Goal: Information Seeking & Learning: Learn about a topic

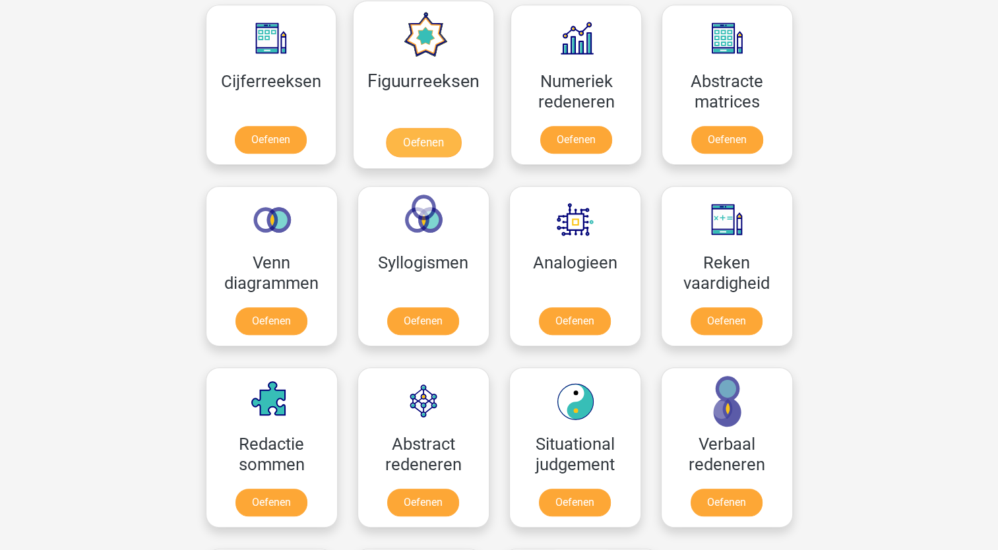
scroll to position [792, 0]
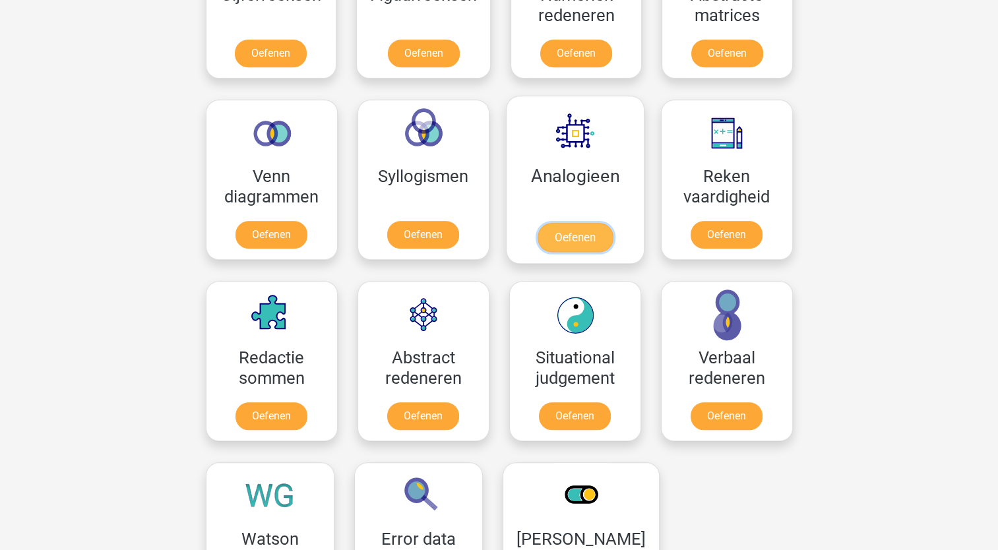
click at [553, 223] on link "Oefenen" at bounding box center [574, 237] width 75 height 29
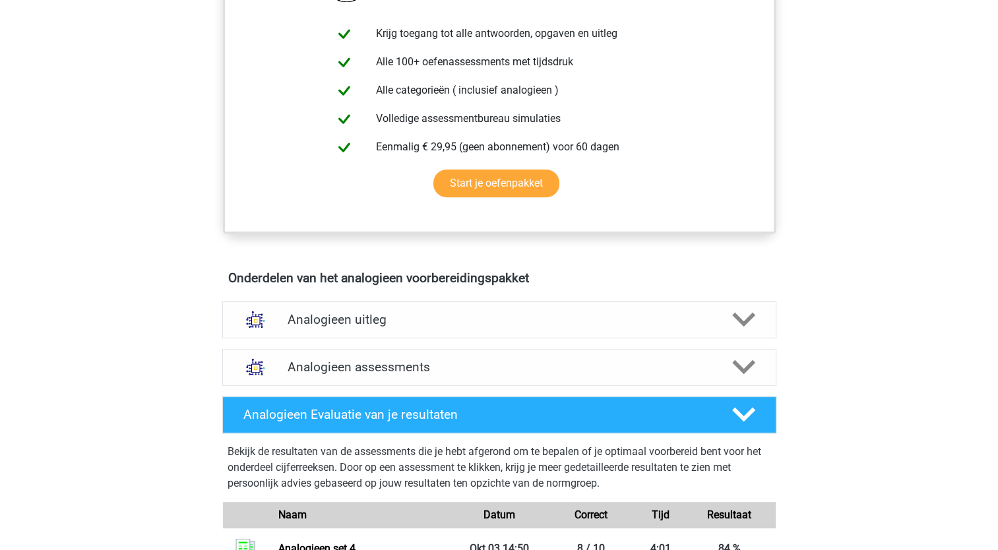
scroll to position [594, 0]
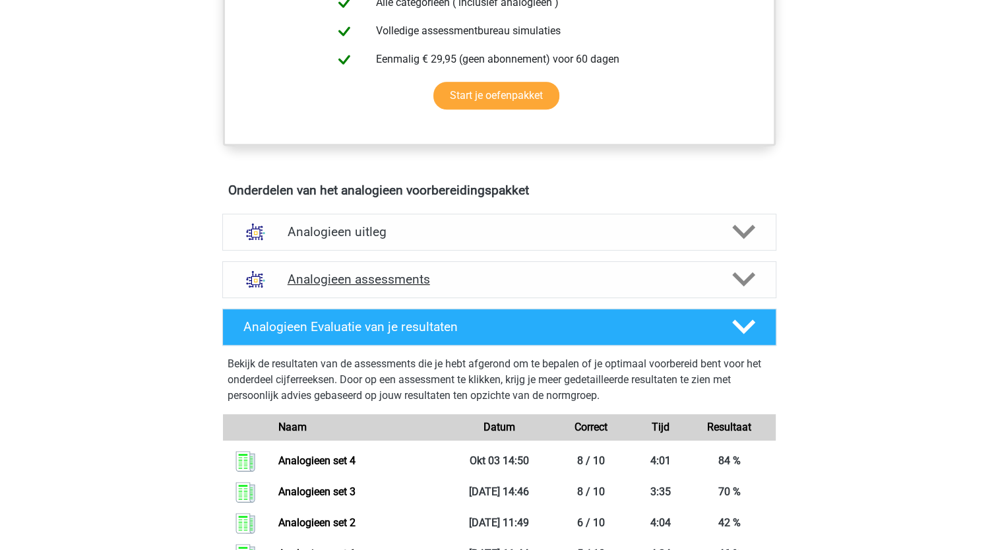
click at [439, 284] on h4 "Analogieen assessments" at bounding box center [499, 279] width 423 height 15
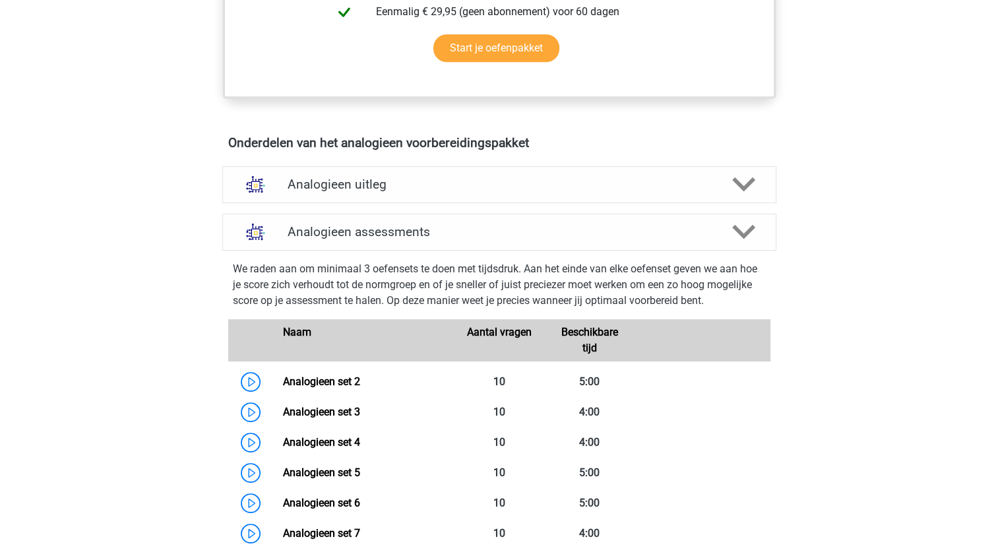
scroll to position [726, 0]
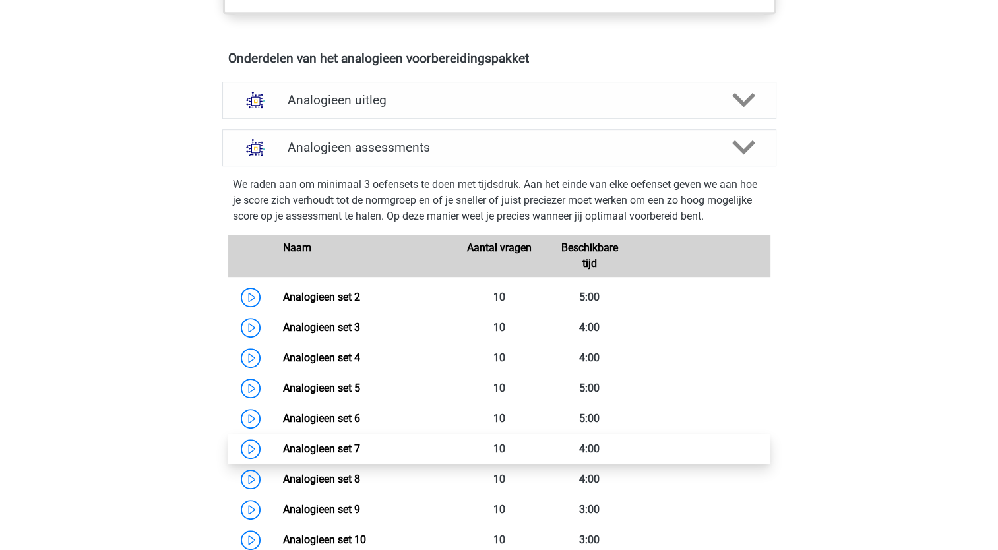
click at [358, 443] on link "Analogieen set 7" at bounding box center [321, 449] width 77 height 13
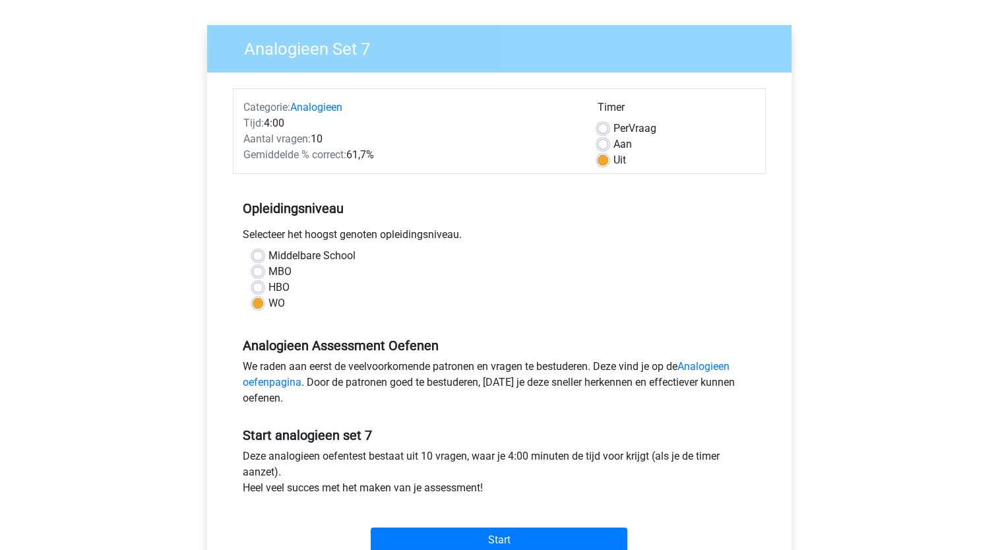
scroll to position [330, 0]
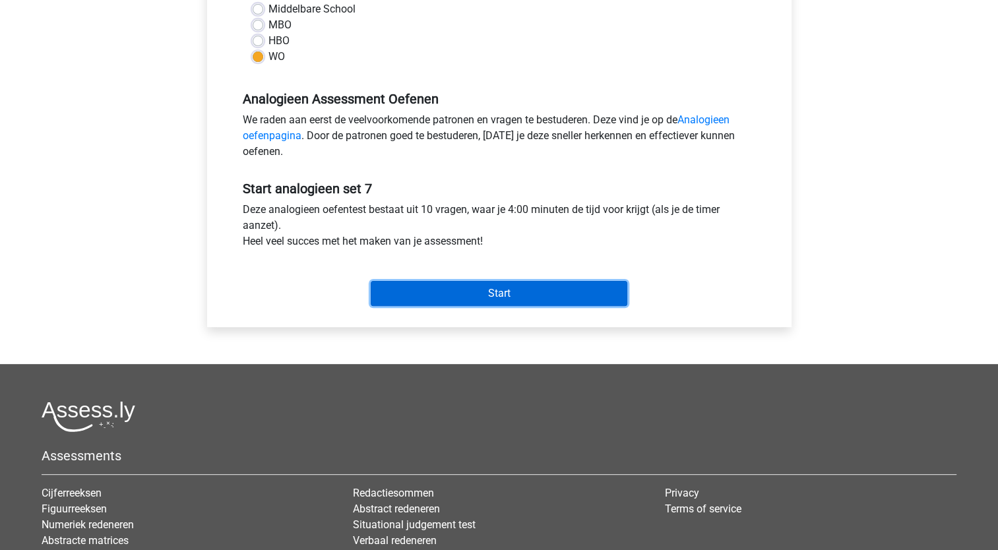
click at [509, 294] on input "Start" at bounding box center [499, 293] width 257 height 25
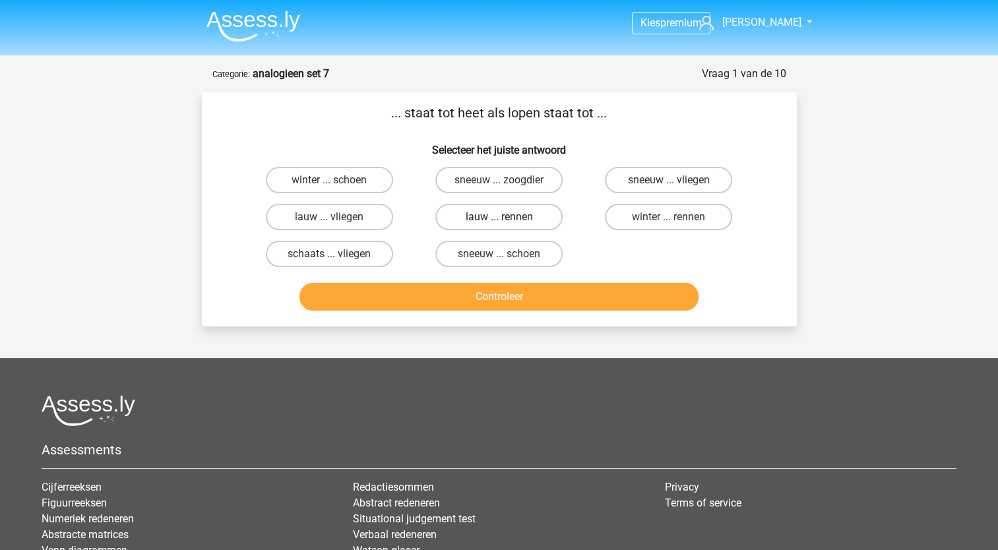
click at [531, 212] on label "lauw ... rennen" at bounding box center [498, 217] width 127 height 26
click at [507, 217] on input "lauw ... rennen" at bounding box center [503, 221] width 9 height 9
radio input "true"
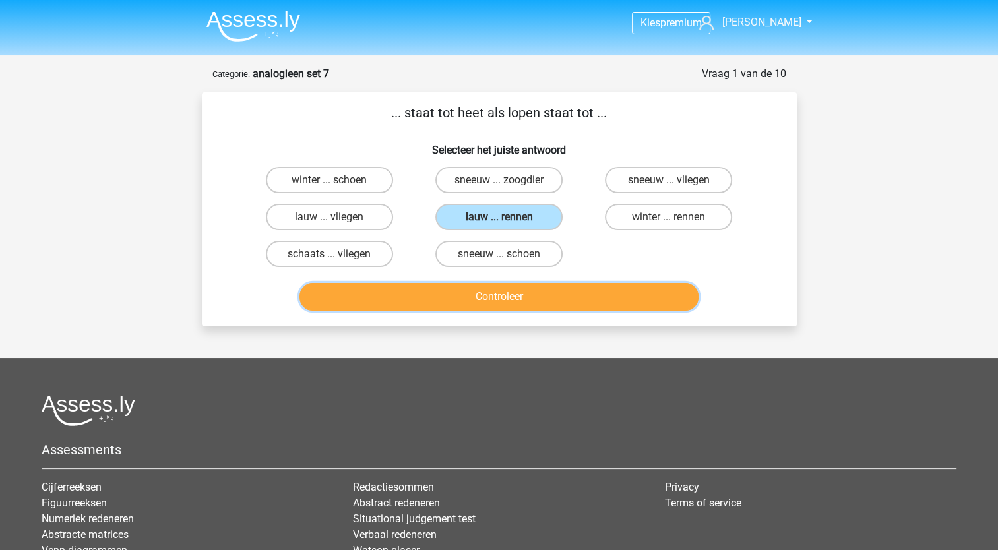
click at [619, 292] on button "Controleer" at bounding box center [498, 297] width 399 height 28
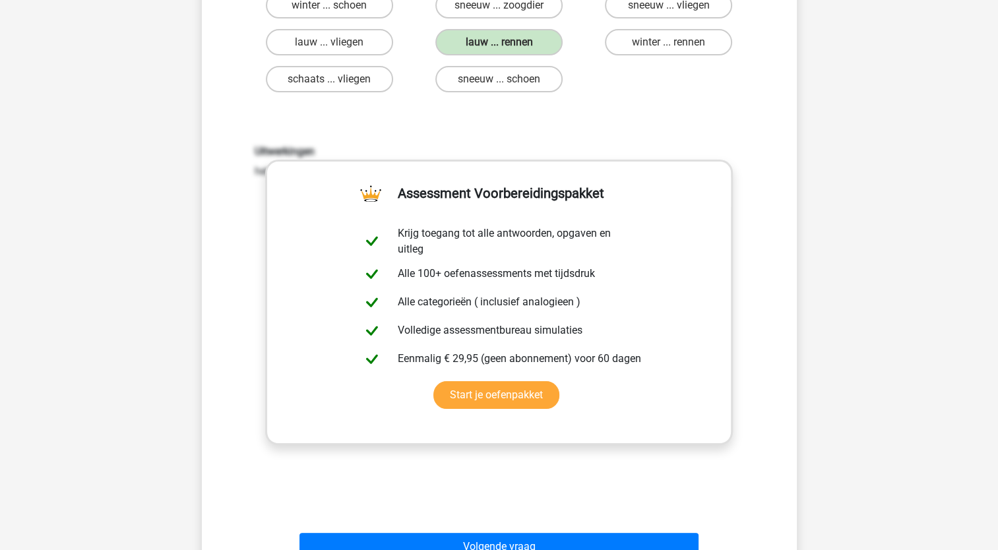
scroll to position [330, 0]
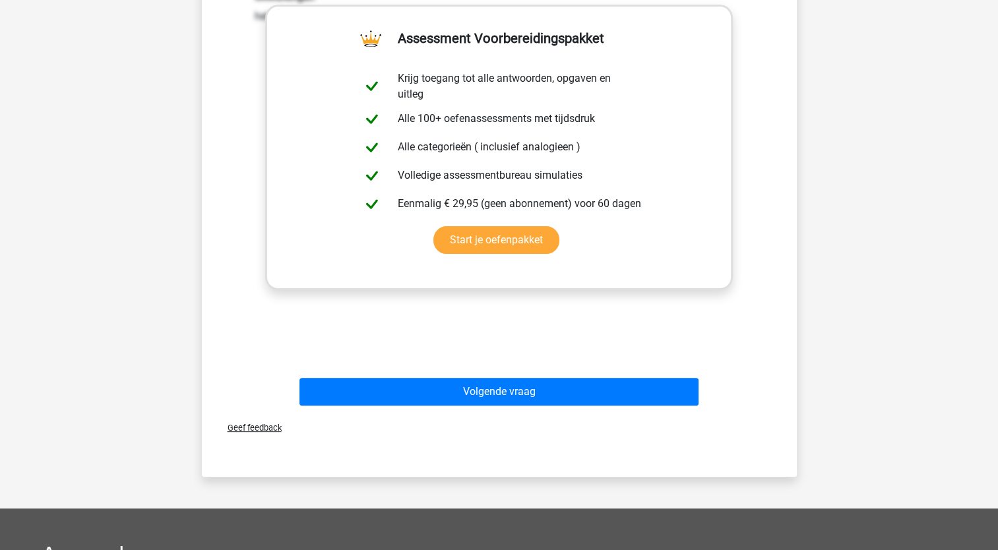
drag, startPoint x: 637, startPoint y: 416, endPoint x: 632, endPoint y: 408, distance: 10.1
click at [637, 416] on div "Geef feedback" at bounding box center [499, 428] width 584 height 34
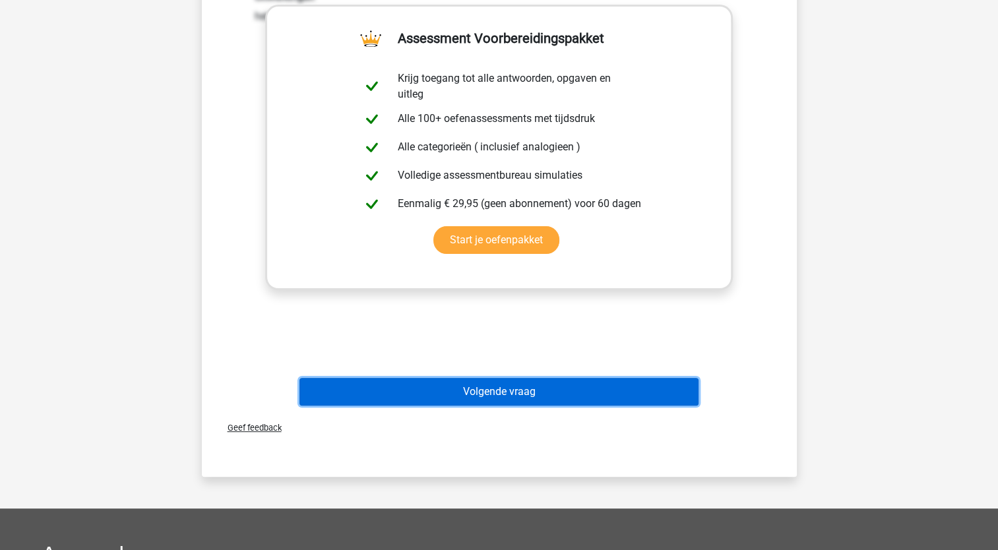
click at [628, 402] on button "Volgende vraag" at bounding box center [498, 392] width 399 height 28
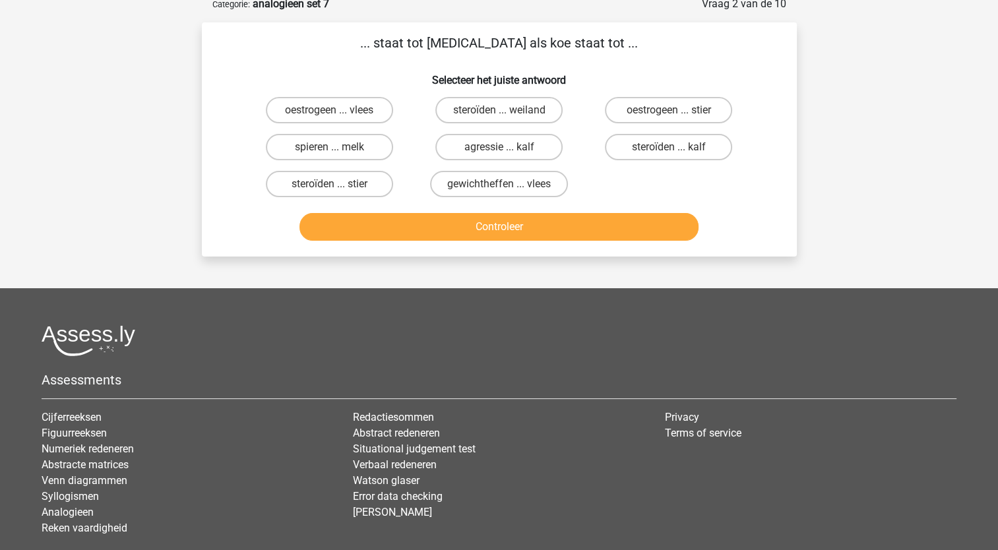
scroll to position [66, 0]
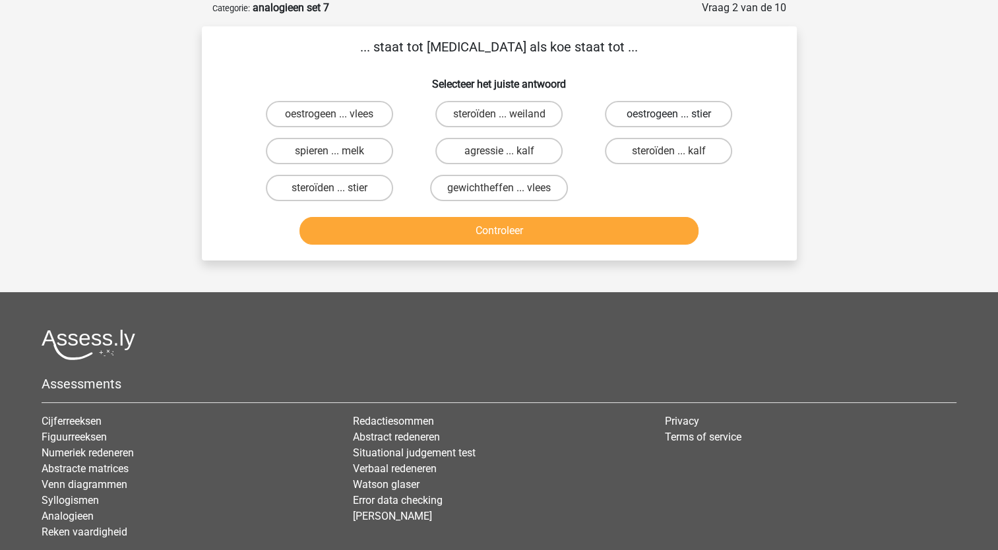
click at [686, 106] on label "oestrogeen ... stier" at bounding box center [668, 114] width 127 height 26
click at [677, 114] on input "oestrogeen ... stier" at bounding box center [673, 118] width 9 height 9
radio input "true"
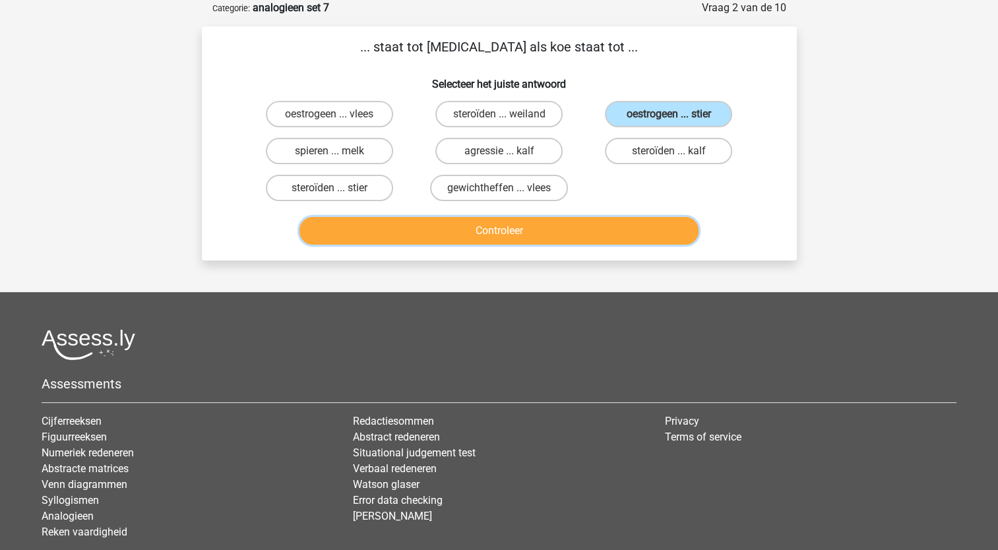
click at [632, 231] on button "Controleer" at bounding box center [498, 231] width 399 height 28
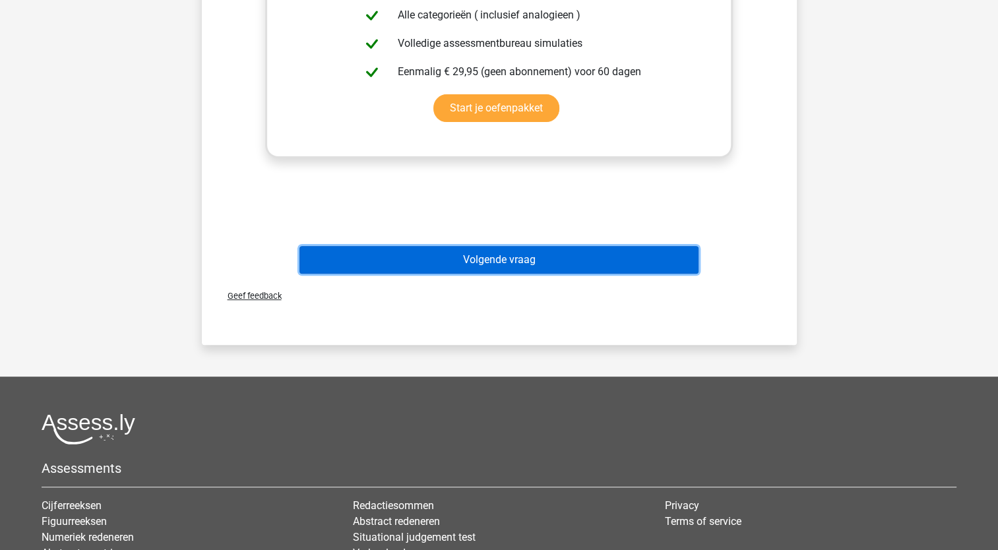
click at [545, 259] on button "Volgende vraag" at bounding box center [498, 260] width 399 height 28
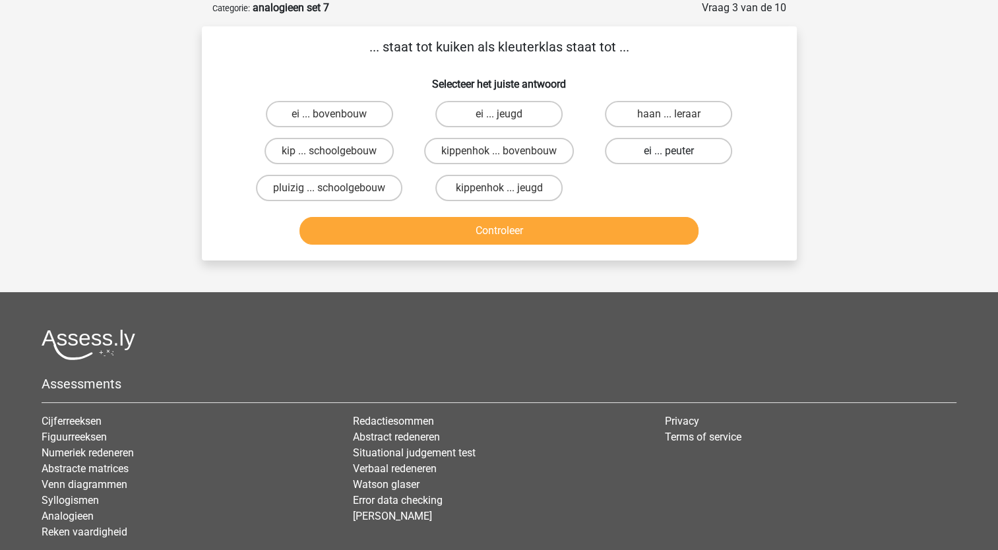
click at [702, 152] on label "ei ... peuter" at bounding box center [668, 151] width 127 height 26
click at [677, 152] on input "ei ... peuter" at bounding box center [673, 155] width 9 height 9
radio input "true"
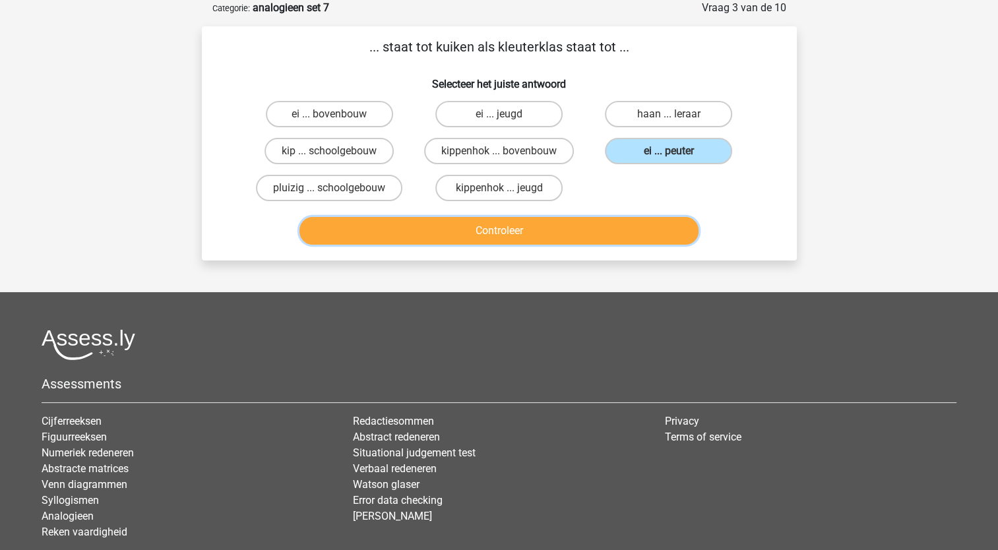
click at [606, 227] on button "Controleer" at bounding box center [498, 231] width 399 height 28
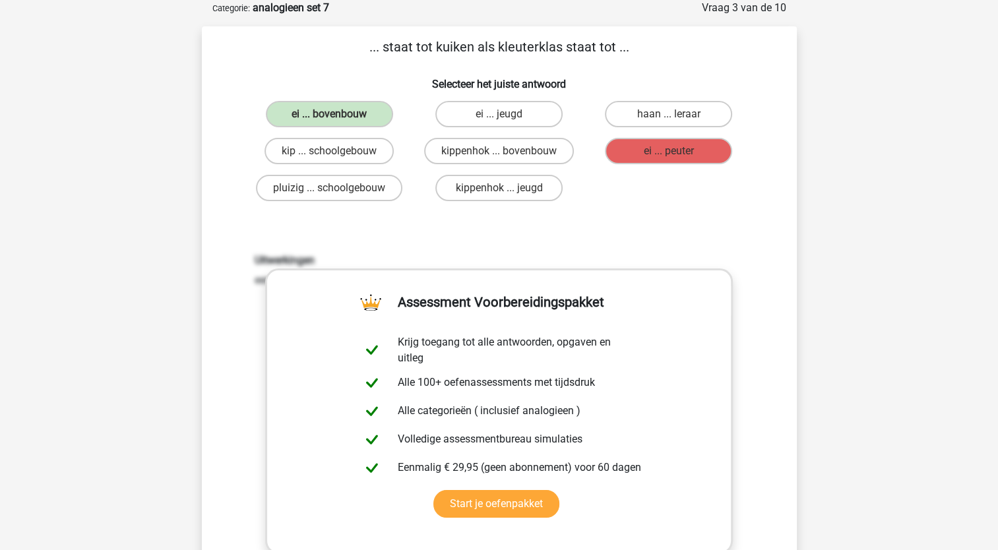
scroll to position [396, 0]
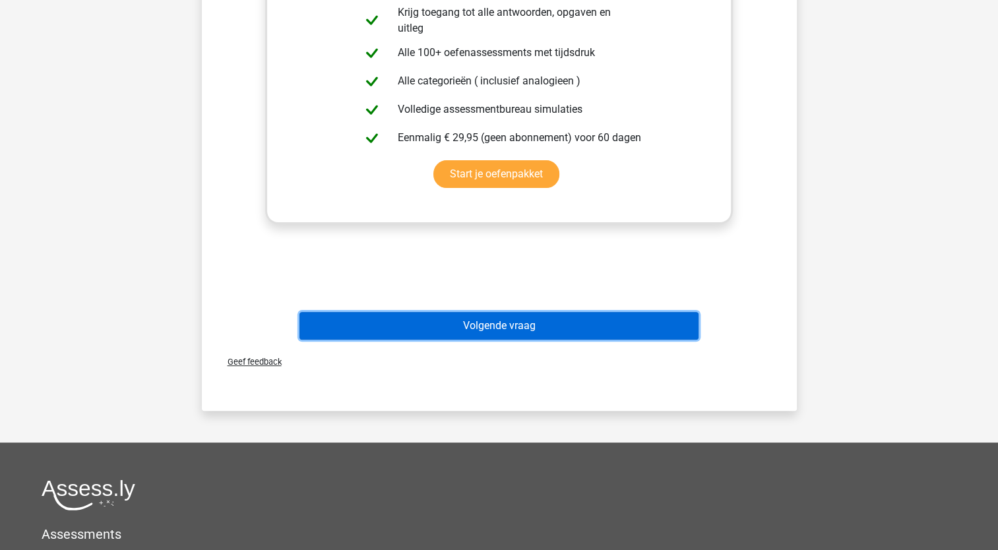
click at [609, 324] on button "Volgende vraag" at bounding box center [498, 326] width 399 height 28
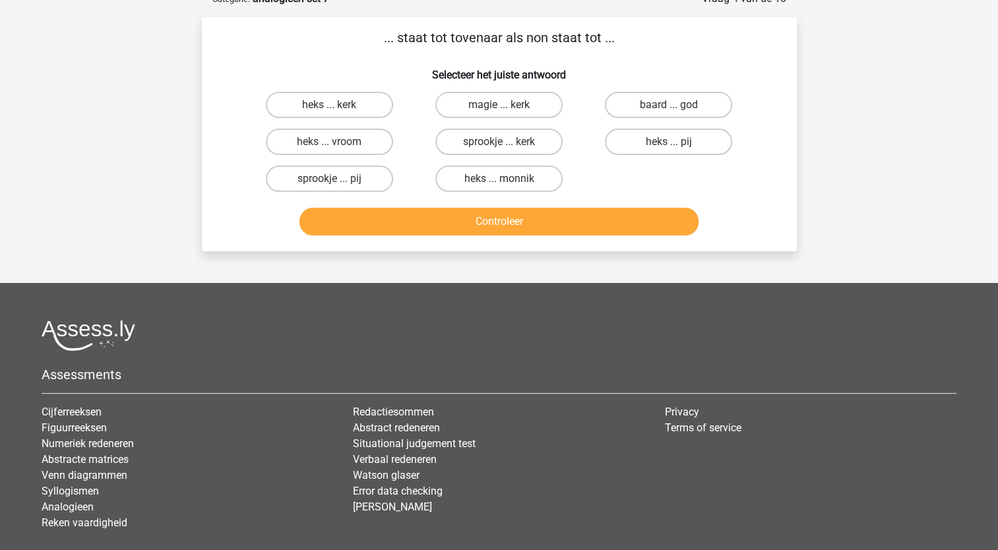
scroll to position [66, 0]
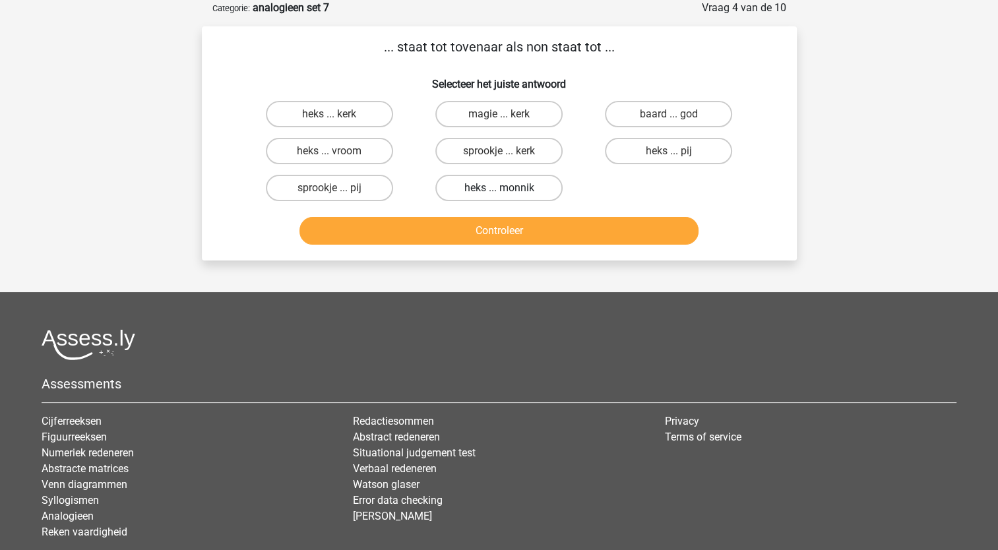
click at [536, 193] on label "heks ... monnik" at bounding box center [498, 188] width 127 height 26
click at [507, 193] on input "heks ... monnik" at bounding box center [503, 192] width 9 height 9
radio input "true"
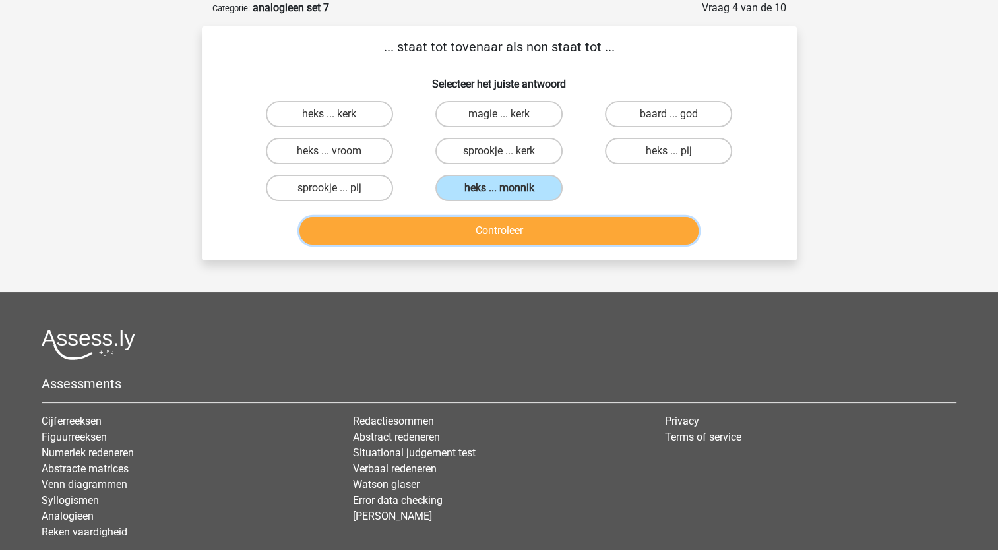
click at [562, 230] on button "Controleer" at bounding box center [498, 231] width 399 height 28
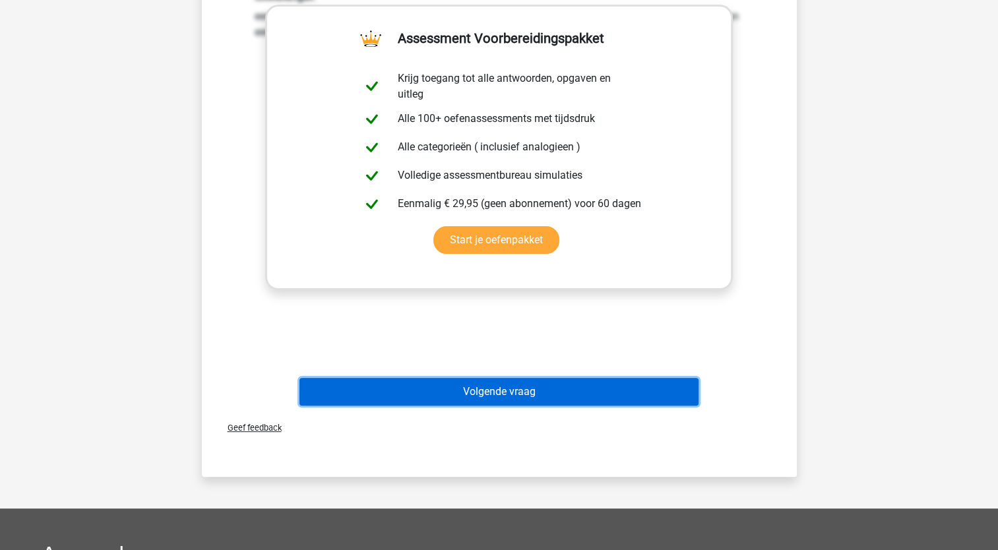
click at [611, 381] on button "Volgende vraag" at bounding box center [498, 392] width 399 height 28
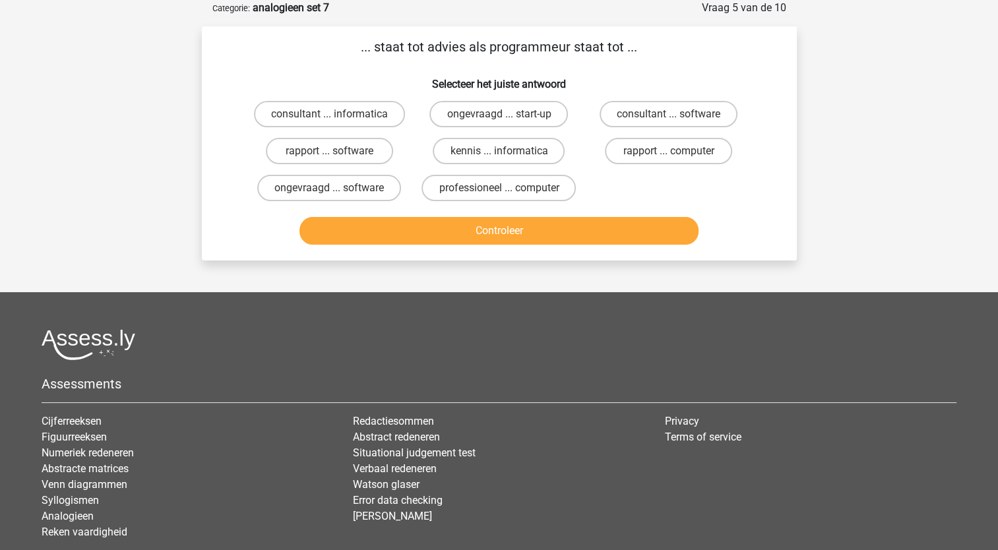
click at [710, 128] on div "consultant ... software" at bounding box center [669, 114] width 170 height 37
click at [701, 120] on label "consultant ... software" at bounding box center [669, 114] width 138 height 26
click at [677, 120] on input "consultant ... software" at bounding box center [673, 118] width 9 height 9
radio input "true"
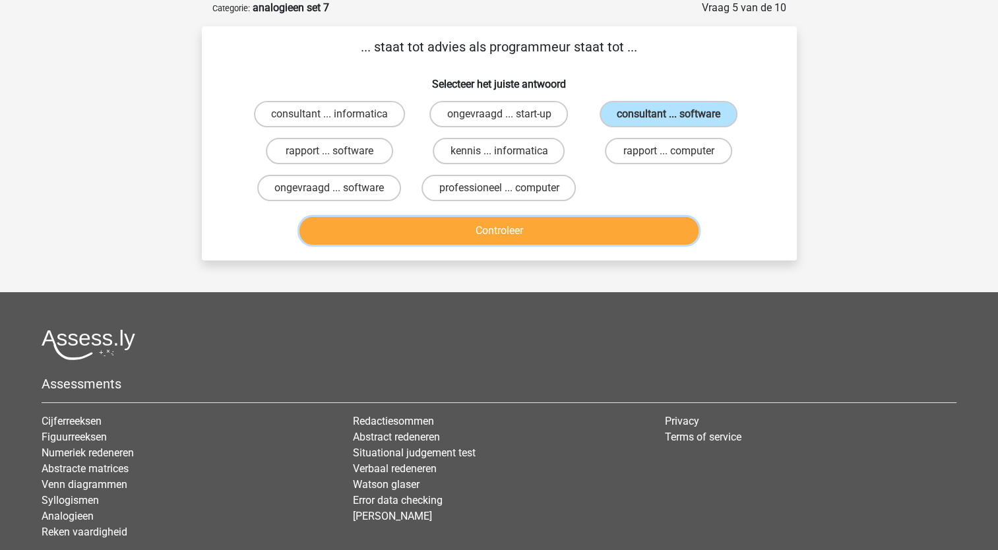
click at [609, 227] on button "Controleer" at bounding box center [498, 231] width 399 height 28
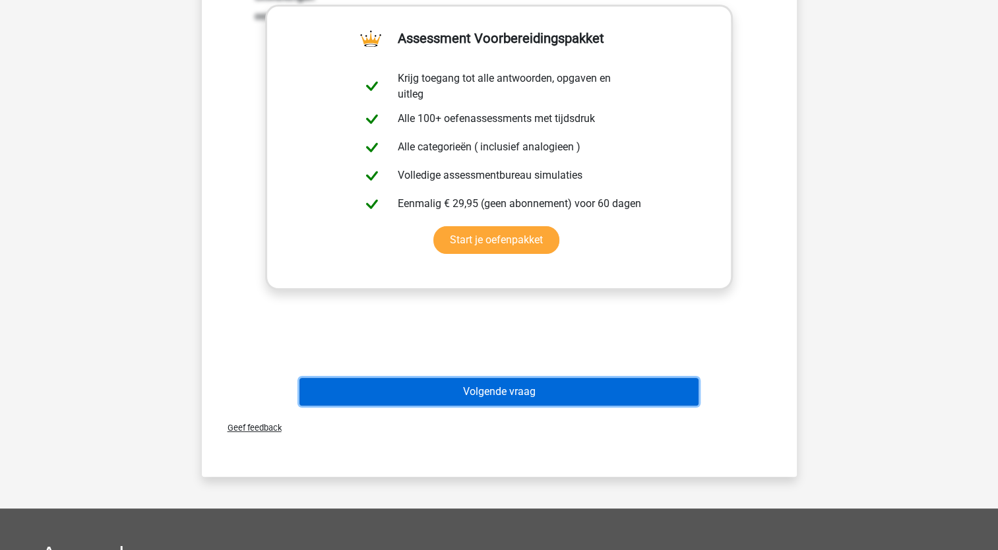
click at [609, 384] on button "Volgende vraag" at bounding box center [498, 392] width 399 height 28
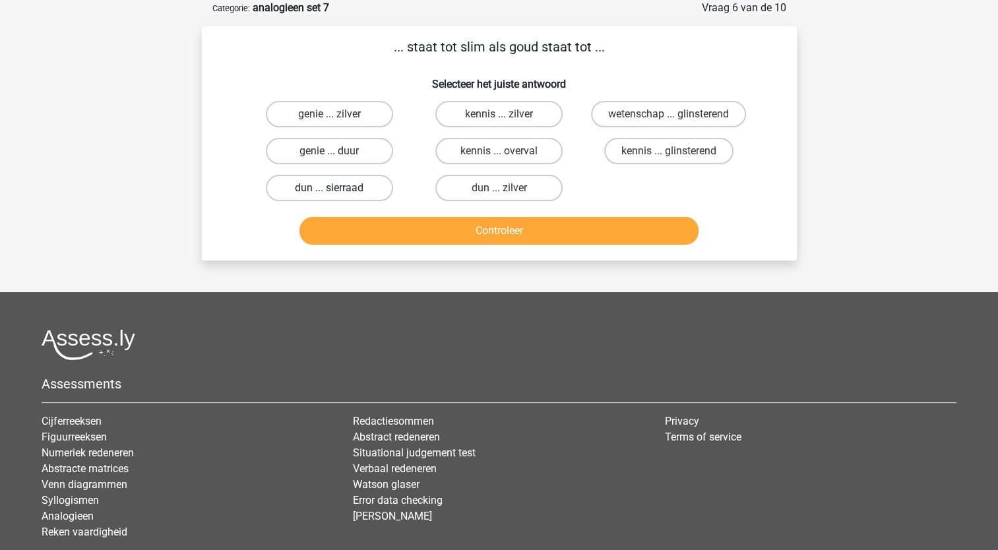
click at [361, 187] on label "dun ... sierraad" at bounding box center [329, 188] width 127 height 26
click at [338, 188] on input "dun ... sierraad" at bounding box center [333, 192] width 9 height 9
radio input "true"
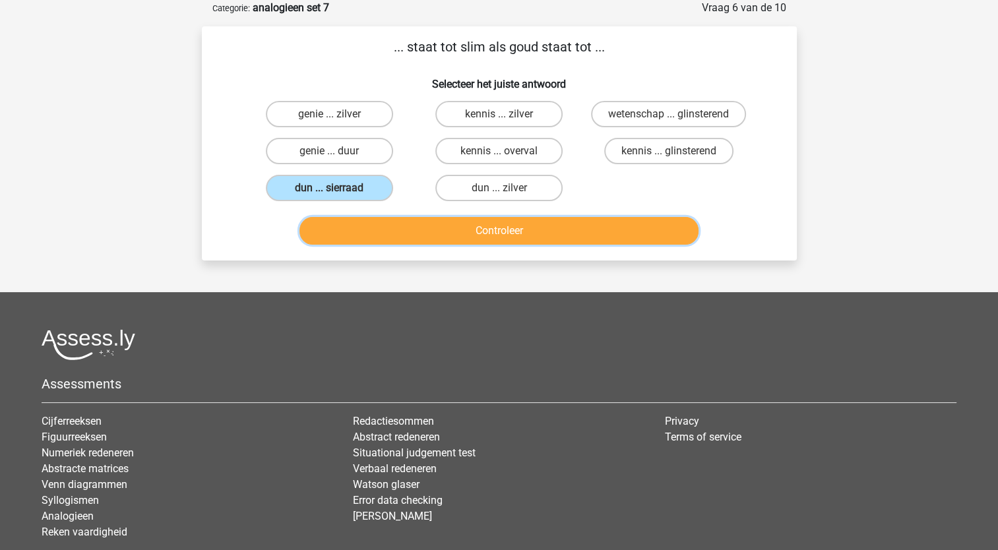
click at [415, 218] on button "Controleer" at bounding box center [498, 231] width 399 height 28
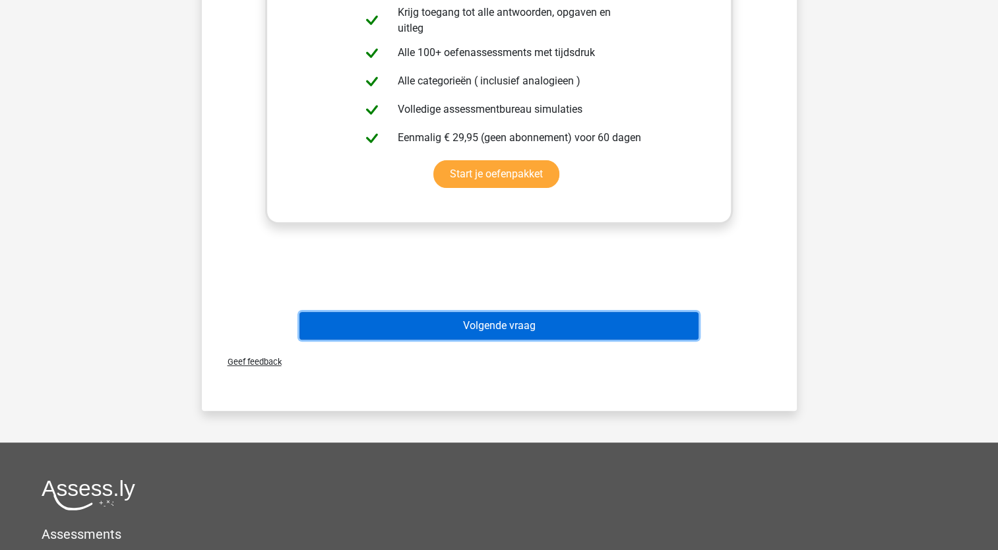
click at [609, 329] on button "Volgende vraag" at bounding box center [498, 326] width 399 height 28
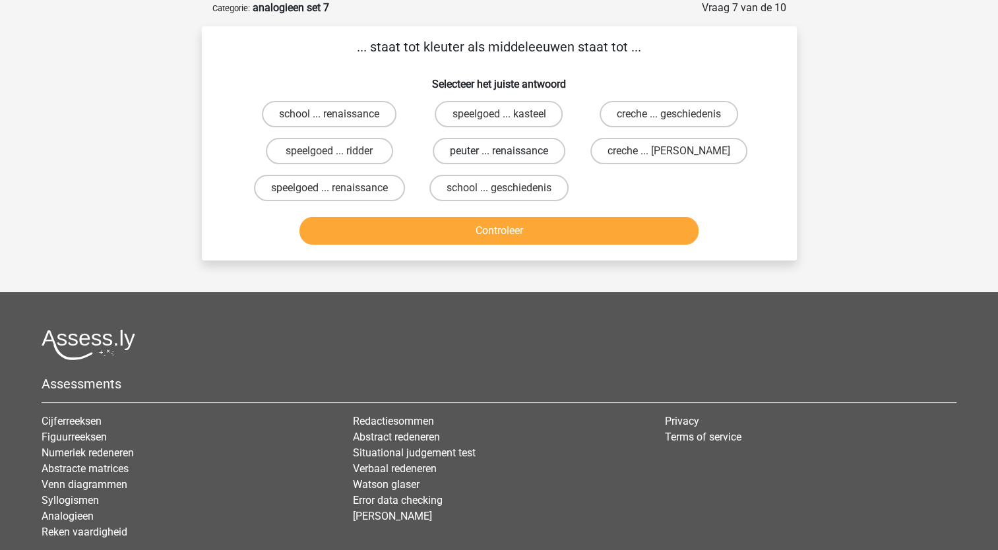
click at [522, 158] on label "peuter ... renaissance" at bounding box center [499, 151] width 133 height 26
click at [507, 158] on input "peuter ... renaissance" at bounding box center [503, 155] width 9 height 9
radio input "true"
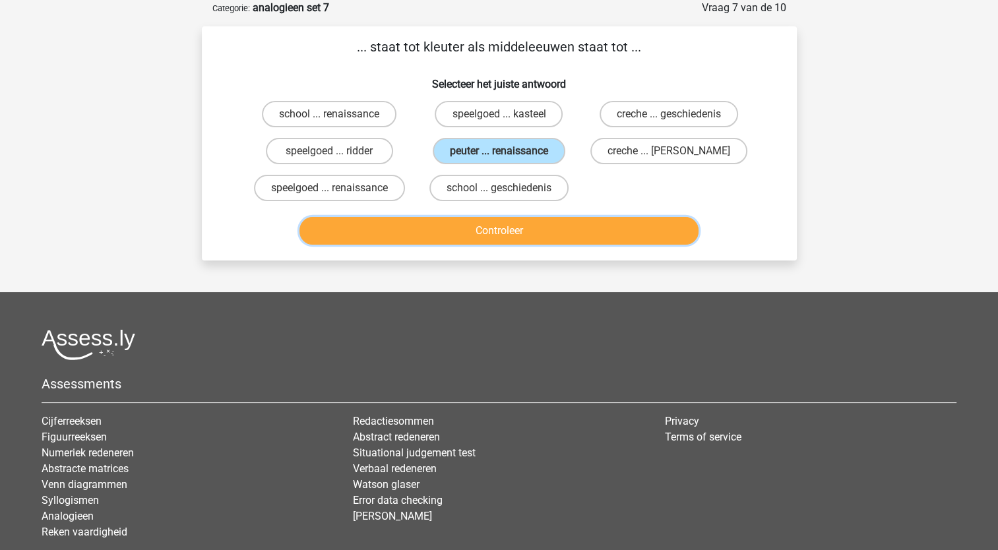
click at [565, 231] on button "Controleer" at bounding box center [498, 231] width 399 height 28
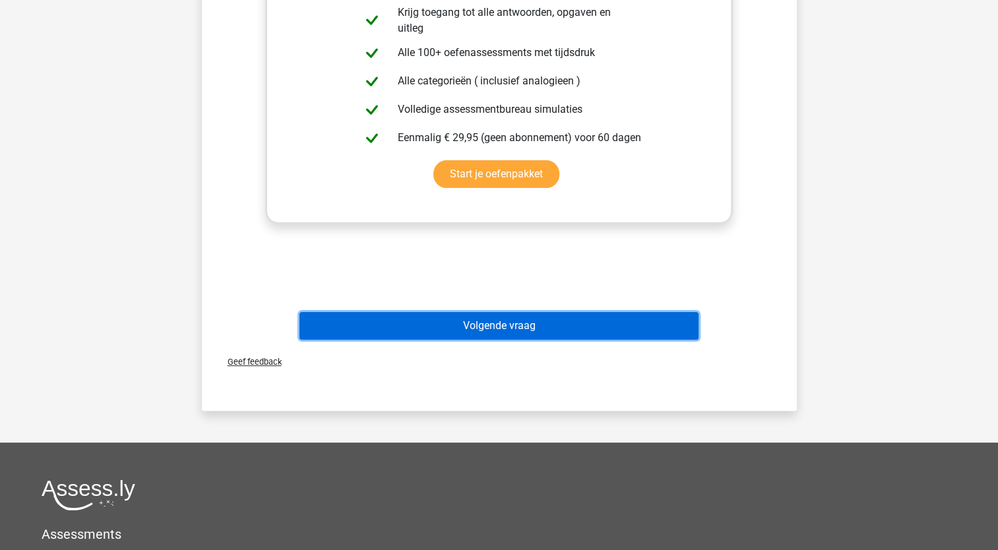
click at [643, 326] on button "Volgende vraag" at bounding box center [498, 326] width 399 height 28
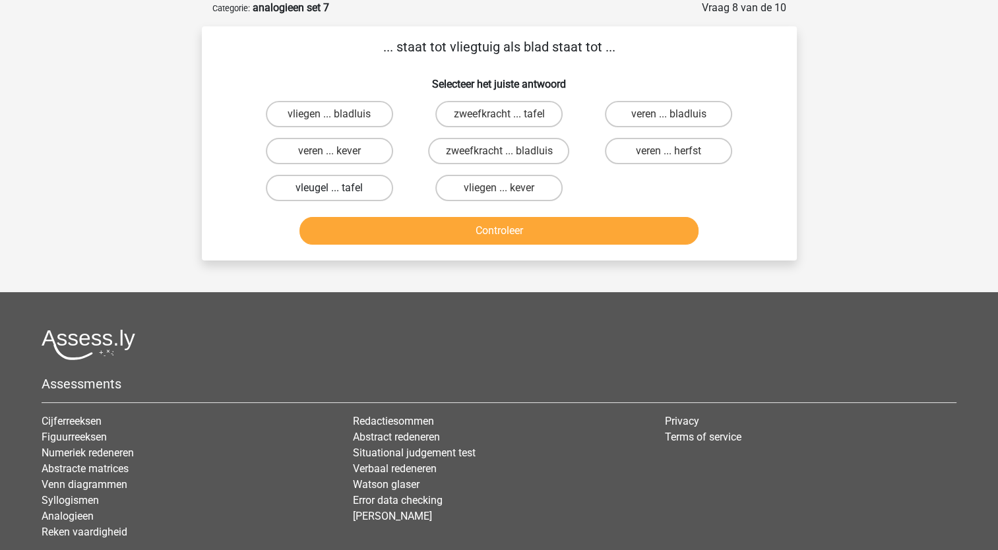
click at [369, 187] on label "vleugel ... tafel" at bounding box center [329, 188] width 127 height 26
click at [338, 188] on input "vleugel ... tafel" at bounding box center [333, 192] width 9 height 9
radio input "true"
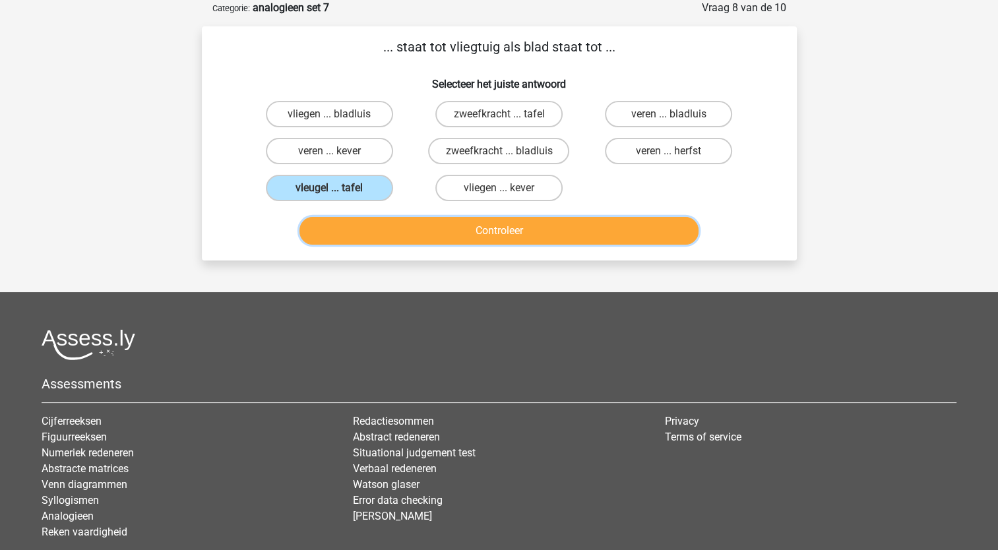
click at [462, 228] on button "Controleer" at bounding box center [498, 231] width 399 height 28
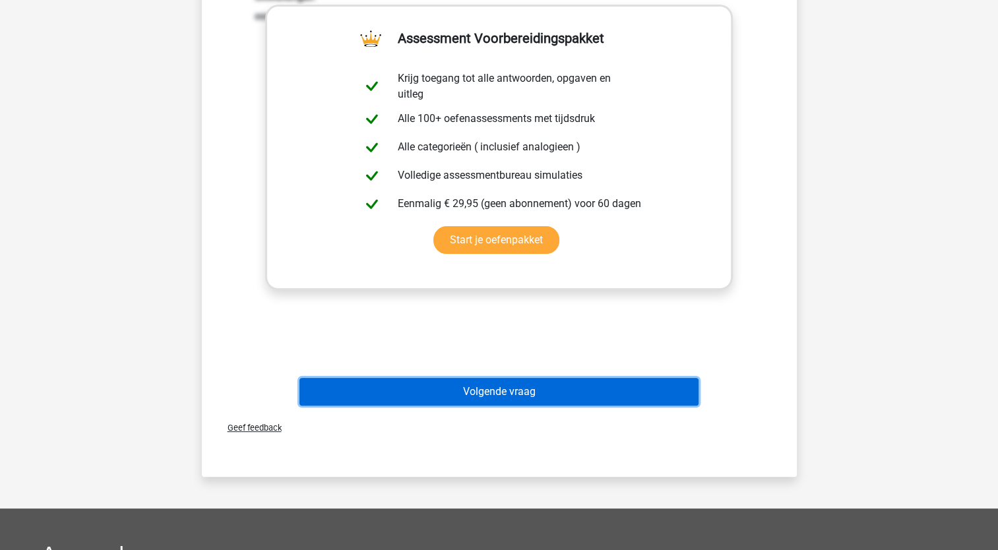
drag, startPoint x: 650, startPoint y: 393, endPoint x: 668, endPoint y: 389, distance: 17.6
click at [650, 394] on button "Volgende vraag" at bounding box center [498, 392] width 399 height 28
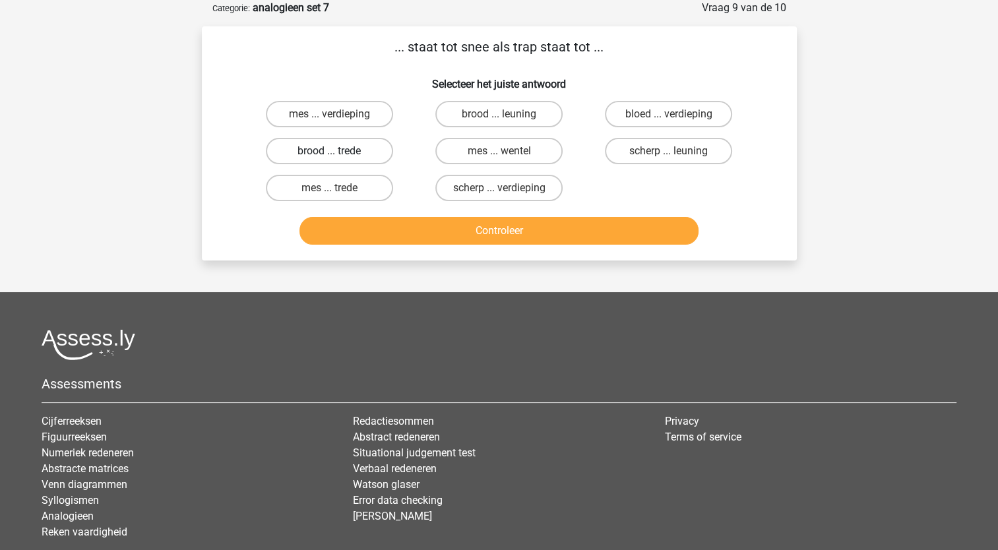
click at [357, 144] on label "brood ... trede" at bounding box center [329, 151] width 127 height 26
click at [338, 151] on input "brood ... trede" at bounding box center [333, 155] width 9 height 9
radio input "true"
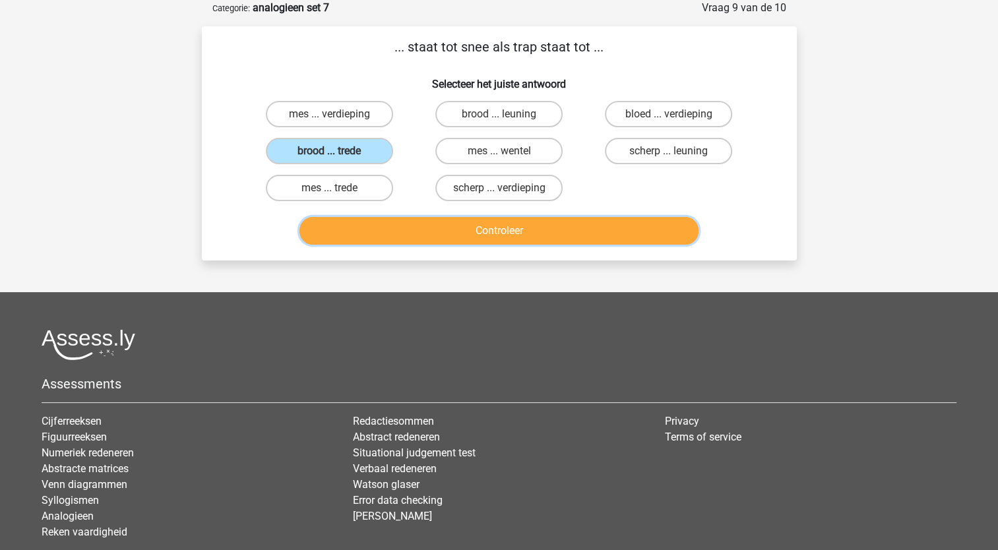
click at [479, 231] on button "Controleer" at bounding box center [498, 231] width 399 height 28
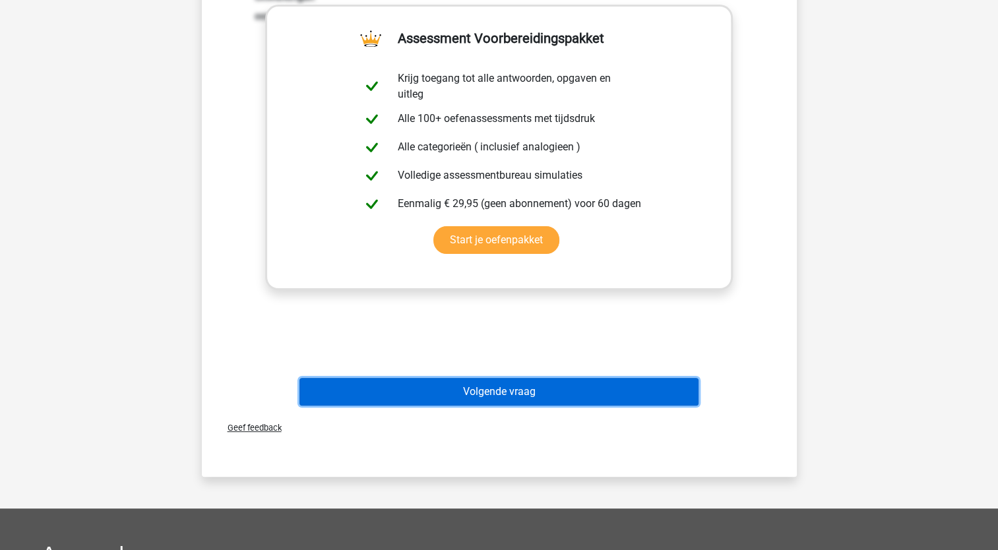
drag, startPoint x: 621, startPoint y: 394, endPoint x: 641, endPoint y: 387, distance: 21.7
click at [621, 394] on button "Volgende vraag" at bounding box center [498, 392] width 399 height 28
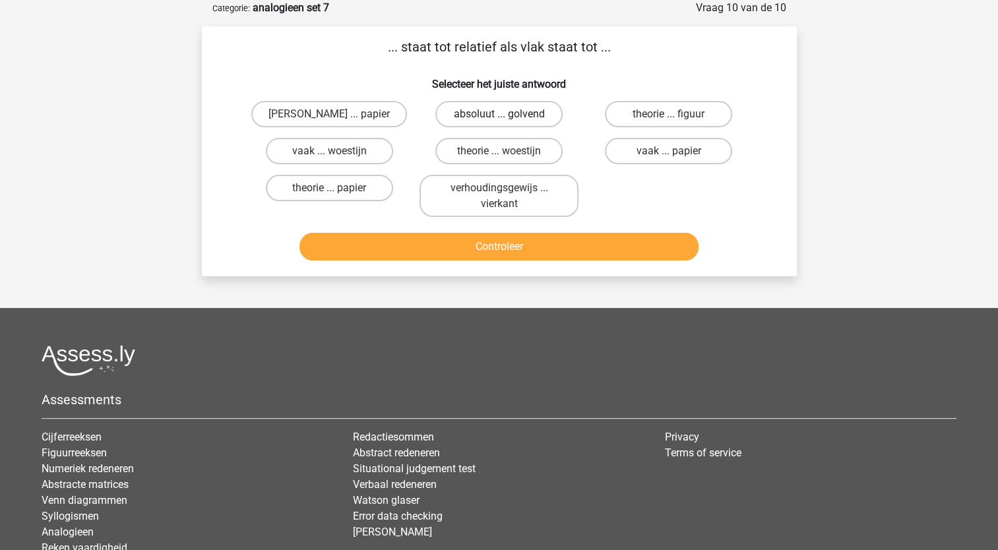
click at [530, 110] on label "absoluut ... golvend" at bounding box center [498, 114] width 127 height 26
click at [507, 114] on input "absoluut ... golvend" at bounding box center [503, 118] width 9 height 9
radio input "true"
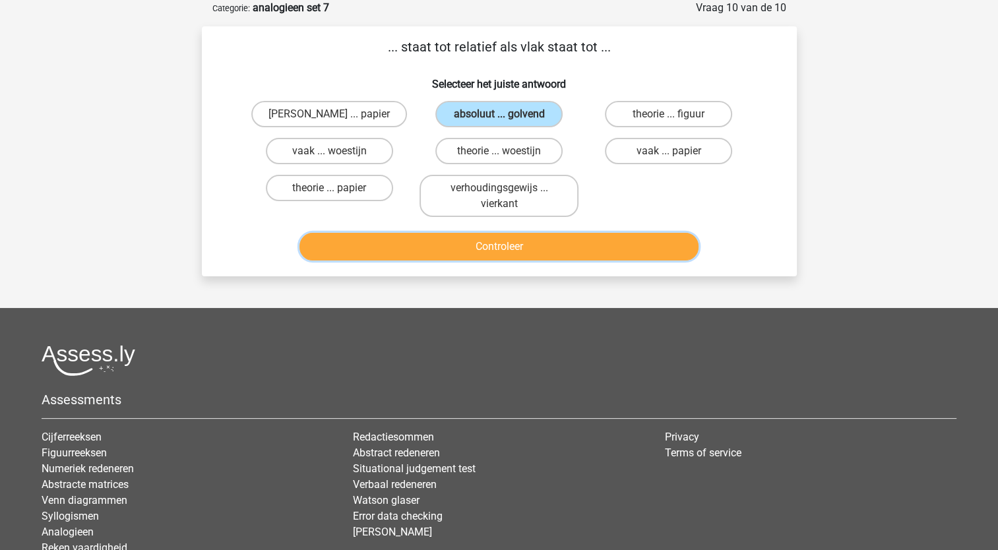
click at [579, 246] on button "Controleer" at bounding box center [498, 247] width 399 height 28
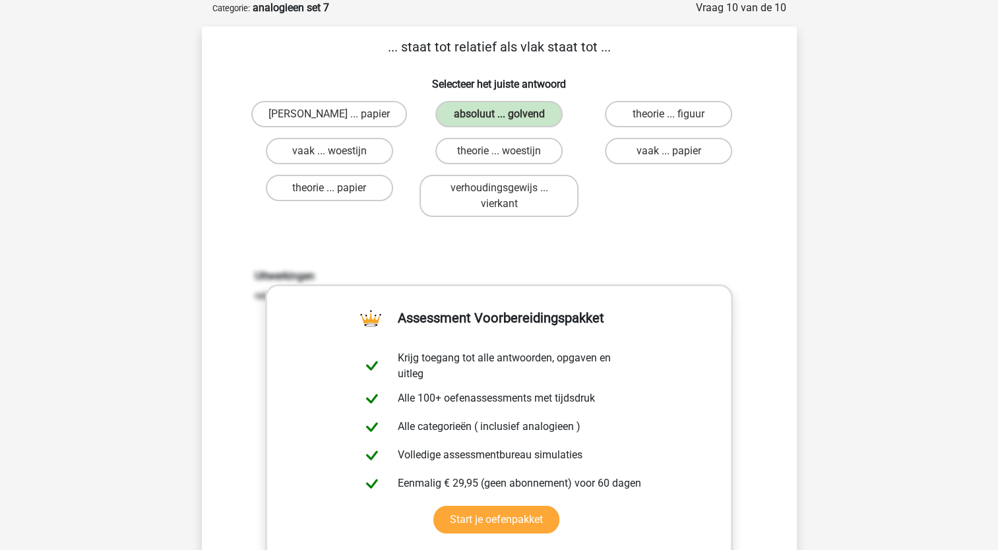
scroll to position [396, 0]
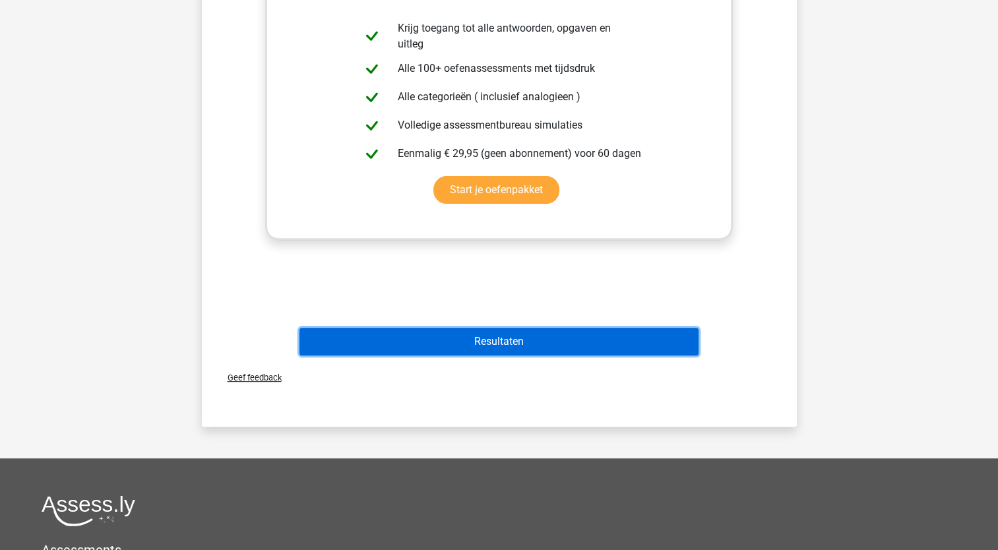
click at [657, 339] on button "Resultaten" at bounding box center [498, 342] width 399 height 28
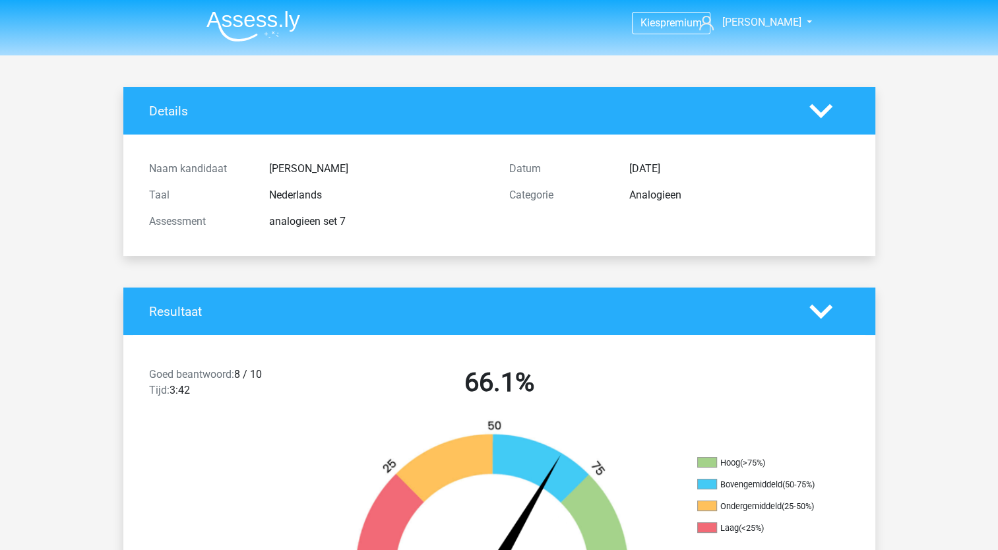
click at [276, 22] on img at bounding box center [253, 26] width 94 height 31
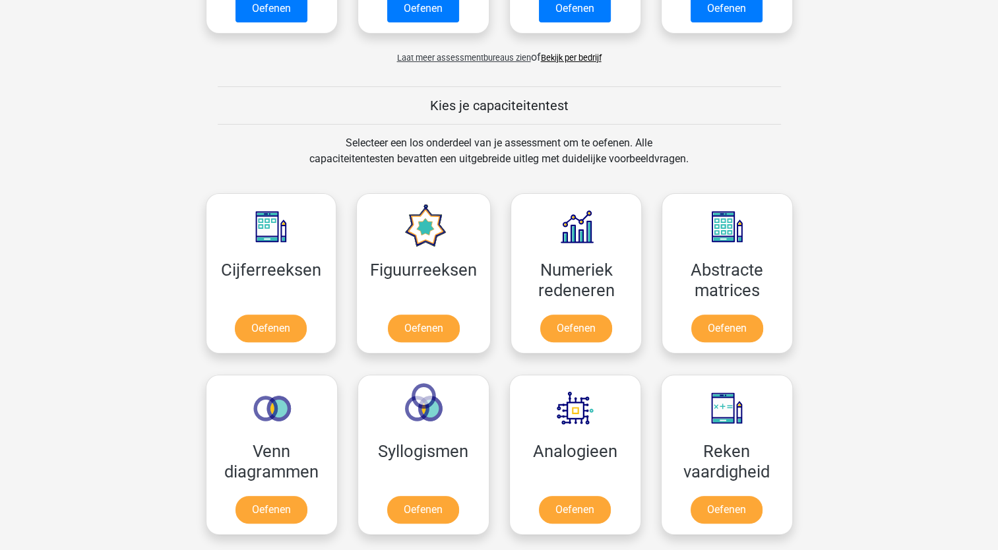
scroll to position [528, 0]
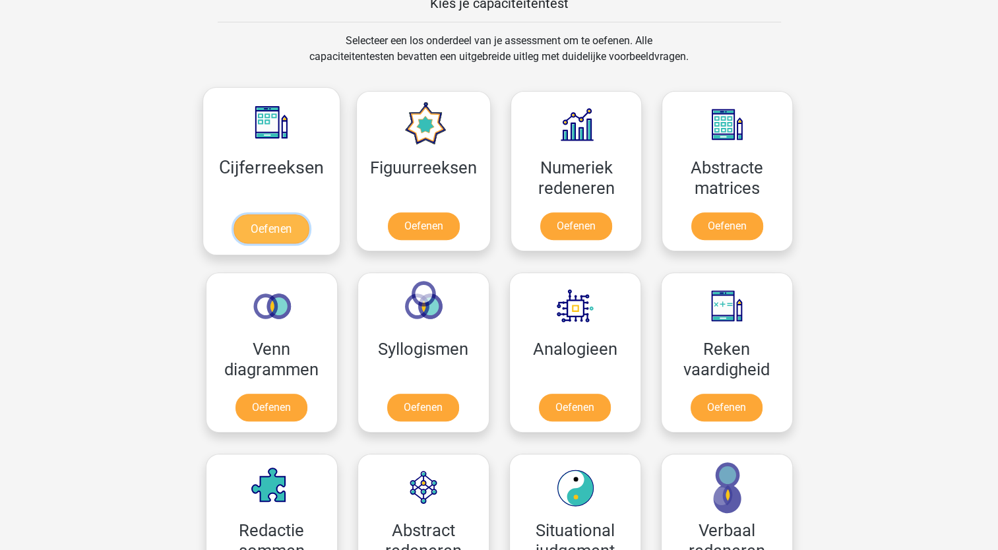
click at [278, 214] on link "Oefenen" at bounding box center [270, 228] width 75 height 29
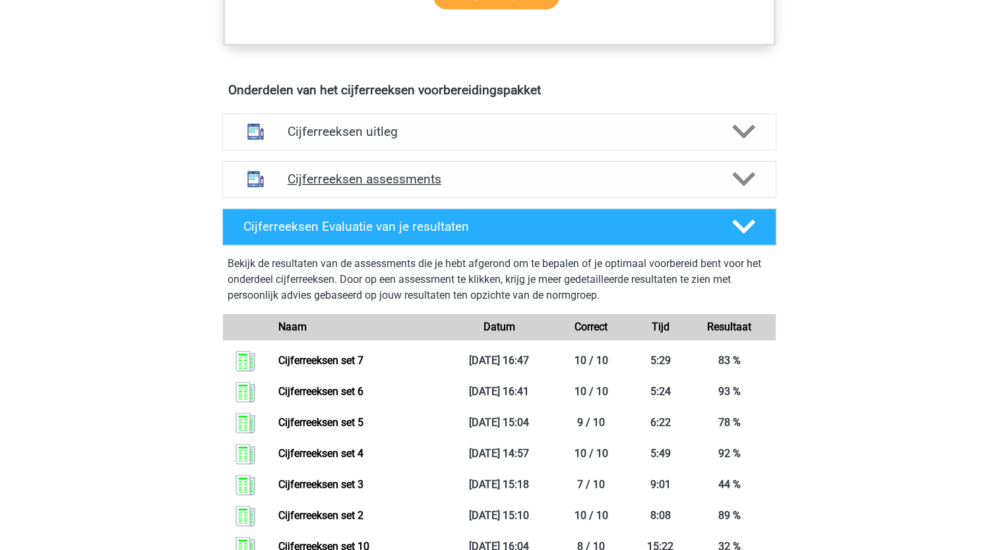
click at [387, 187] on h4 "Cijferreeksen assessments" at bounding box center [499, 178] width 423 height 15
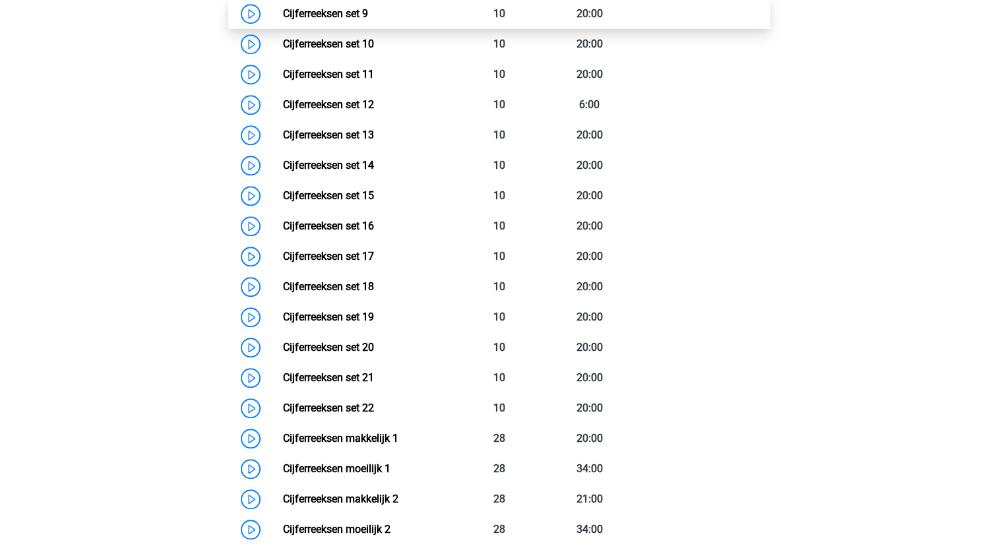
scroll to position [1187, 0]
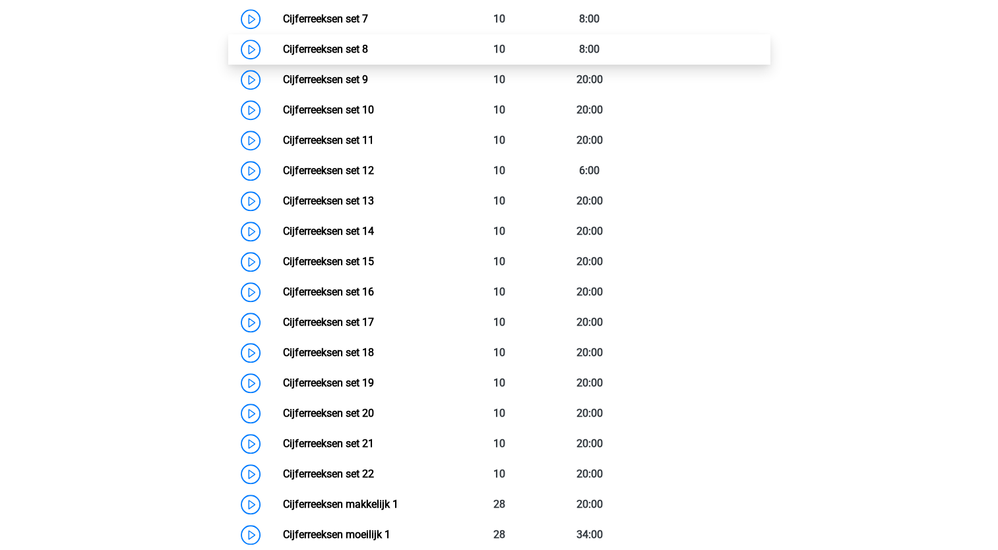
click at [342, 55] on link "Cijferreeksen set 8" at bounding box center [325, 49] width 85 height 13
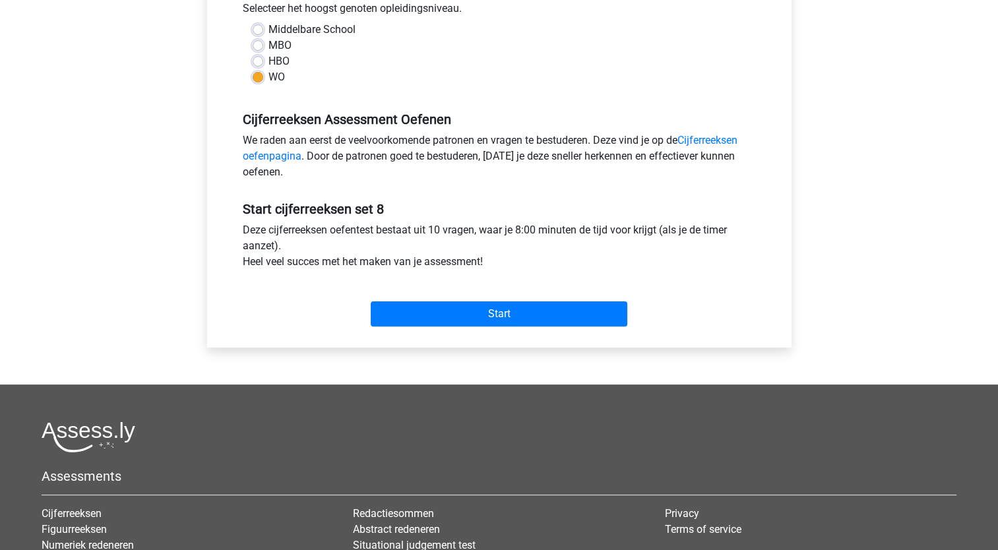
scroll to position [396, 0]
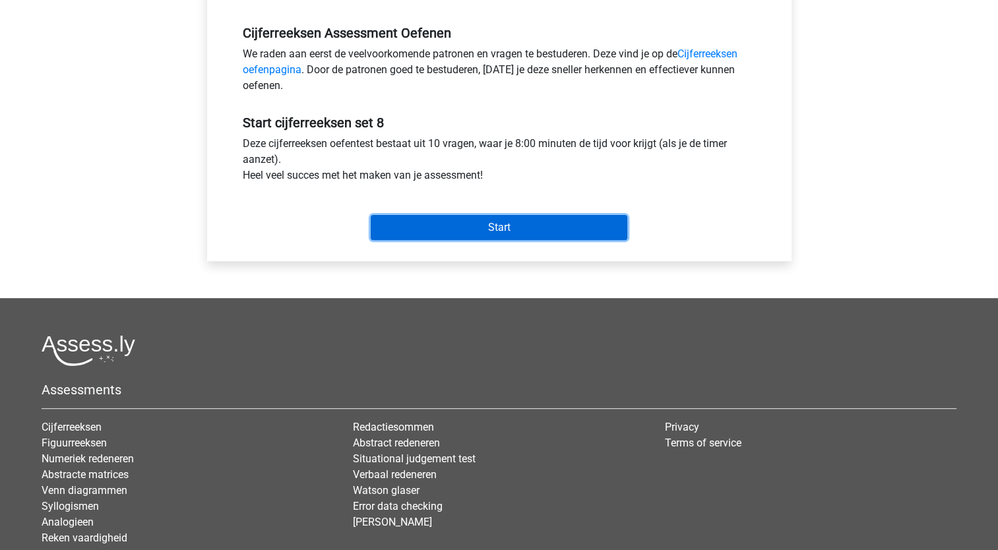
click at [484, 224] on input "Start" at bounding box center [499, 227] width 257 height 25
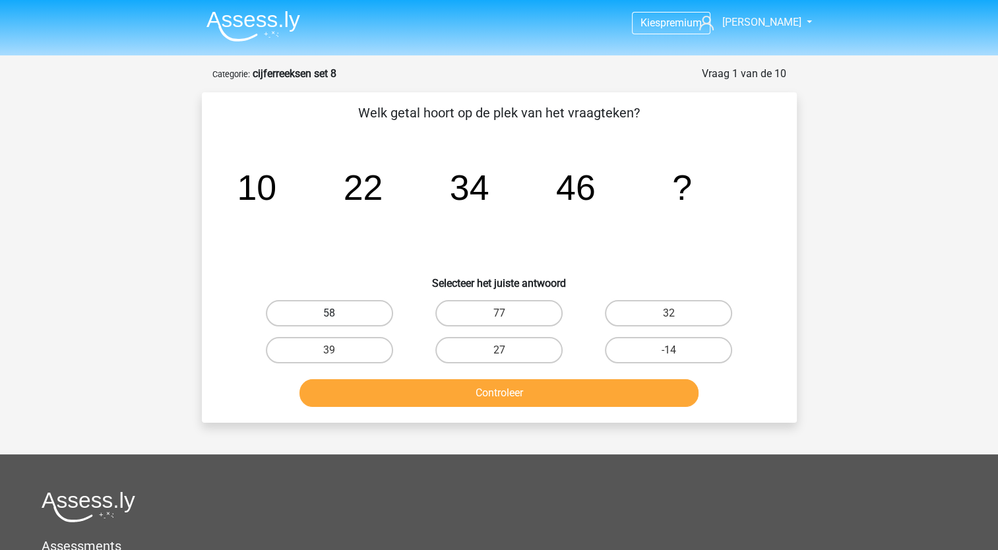
click at [350, 312] on label "58" at bounding box center [329, 313] width 127 height 26
click at [338, 313] on input "58" at bounding box center [333, 317] width 9 height 9
radio input "true"
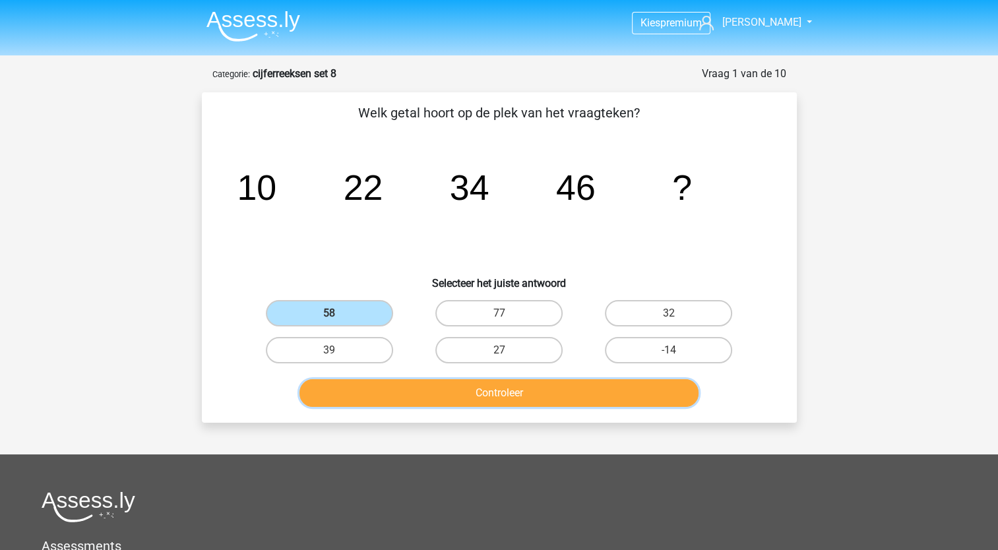
drag, startPoint x: 514, startPoint y: 390, endPoint x: 522, endPoint y: 390, distance: 7.9
click at [516, 390] on button "Controleer" at bounding box center [498, 393] width 399 height 28
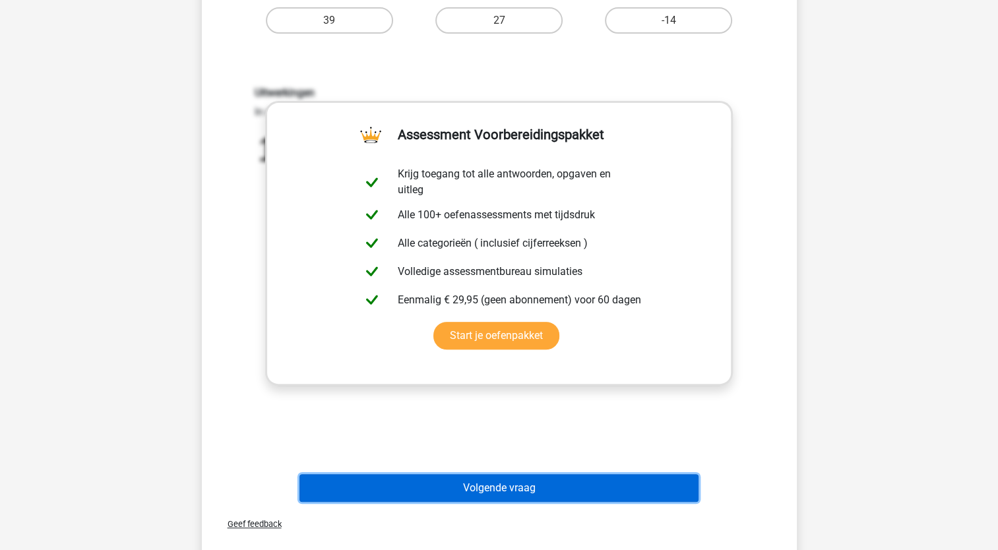
click at [534, 490] on button "Volgende vraag" at bounding box center [498, 488] width 399 height 28
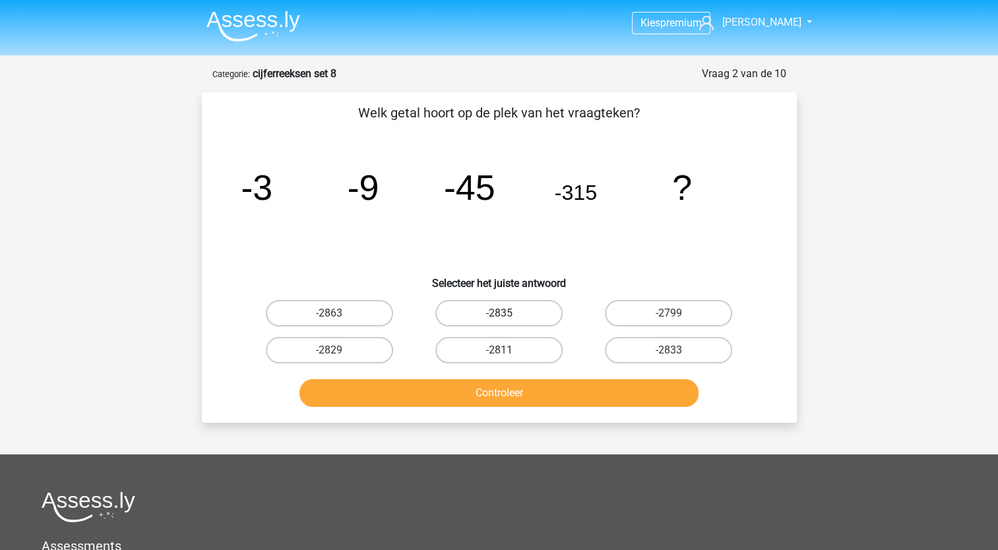
click at [499, 305] on label "-2835" at bounding box center [498, 313] width 127 height 26
click at [499, 313] on input "-2835" at bounding box center [503, 317] width 9 height 9
radio input "true"
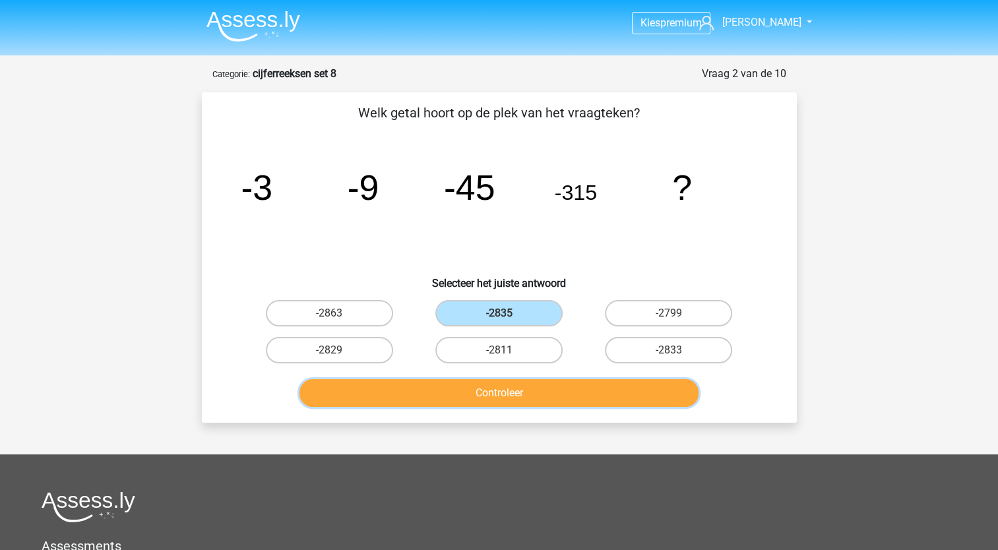
click at [588, 394] on button "Controleer" at bounding box center [498, 393] width 399 height 28
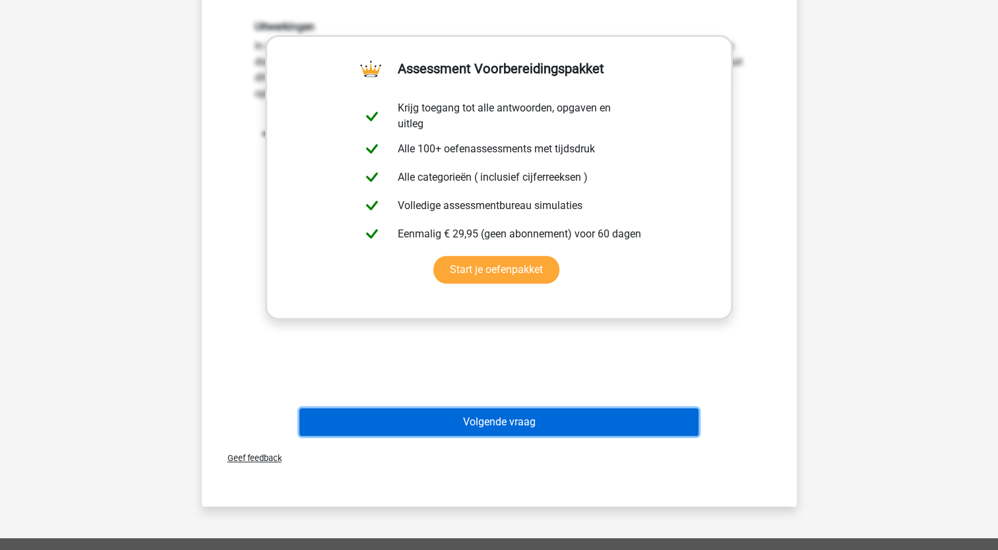
click at [623, 426] on button "Volgende vraag" at bounding box center [498, 422] width 399 height 28
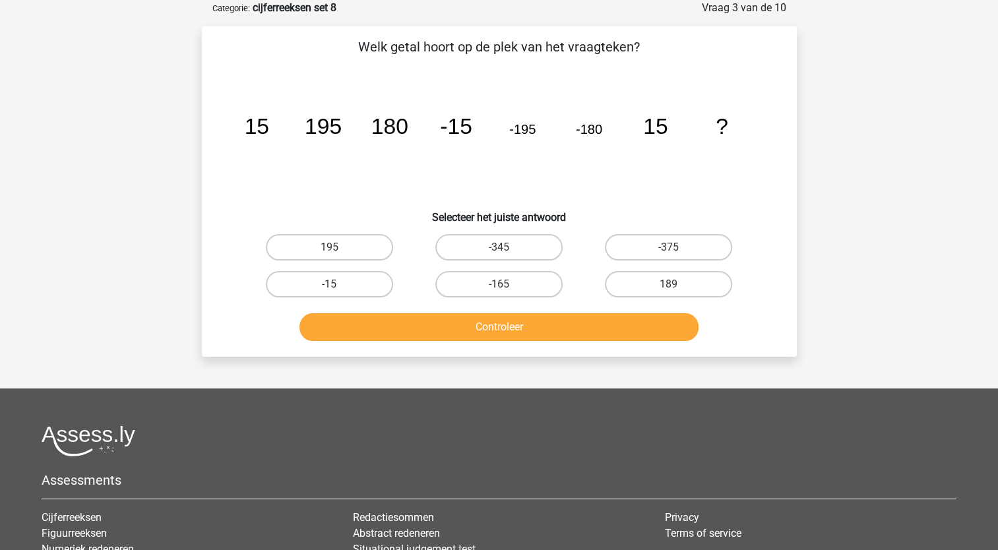
scroll to position [66, 0]
click at [514, 289] on label "-165" at bounding box center [498, 284] width 127 height 26
click at [507, 289] on input "-165" at bounding box center [503, 288] width 9 height 9
radio input "true"
click at [538, 331] on button "Controleer" at bounding box center [498, 327] width 399 height 28
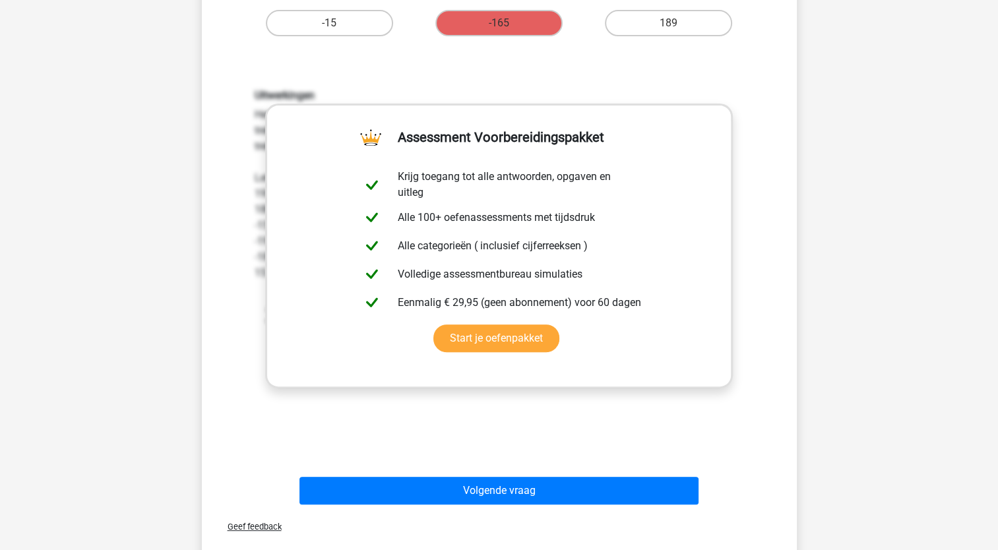
scroll to position [330, 0]
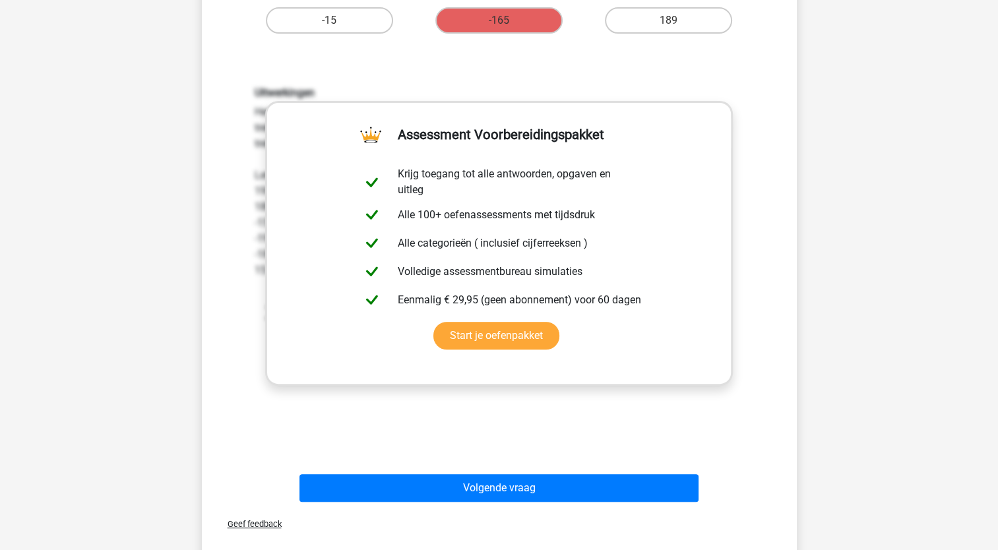
click at [660, 503] on div "Volgende vraag" at bounding box center [499, 490] width 509 height 33
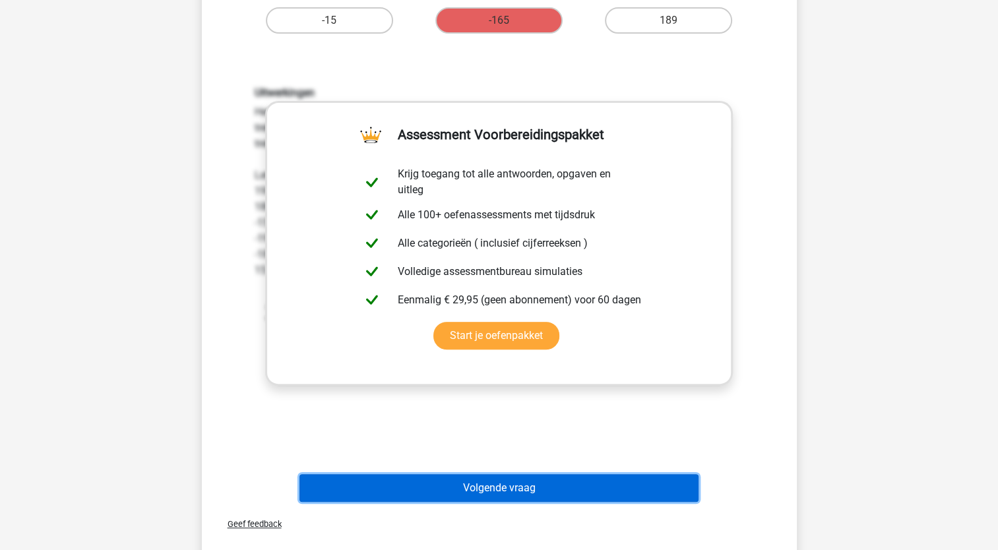
click at [667, 492] on button "Volgende vraag" at bounding box center [498, 488] width 399 height 28
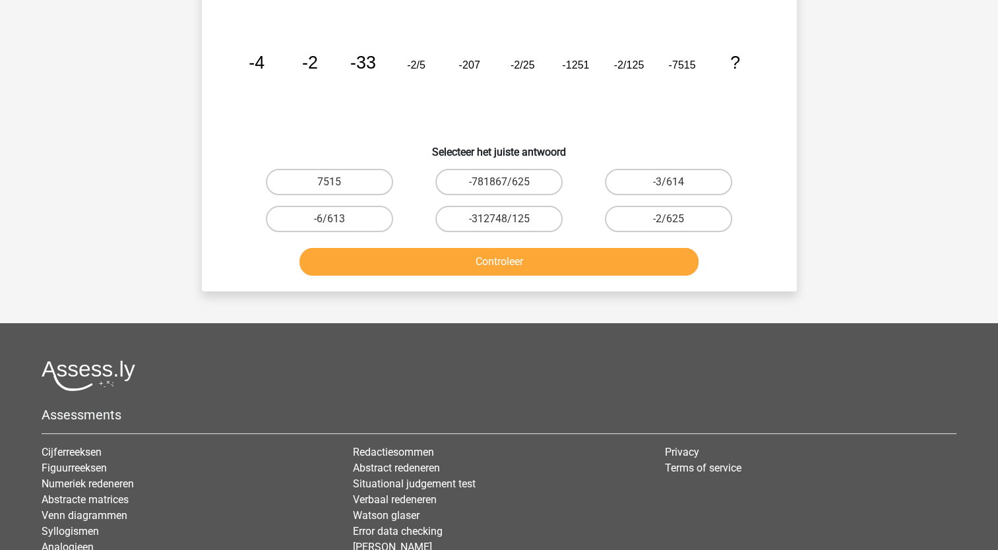
scroll to position [66, 0]
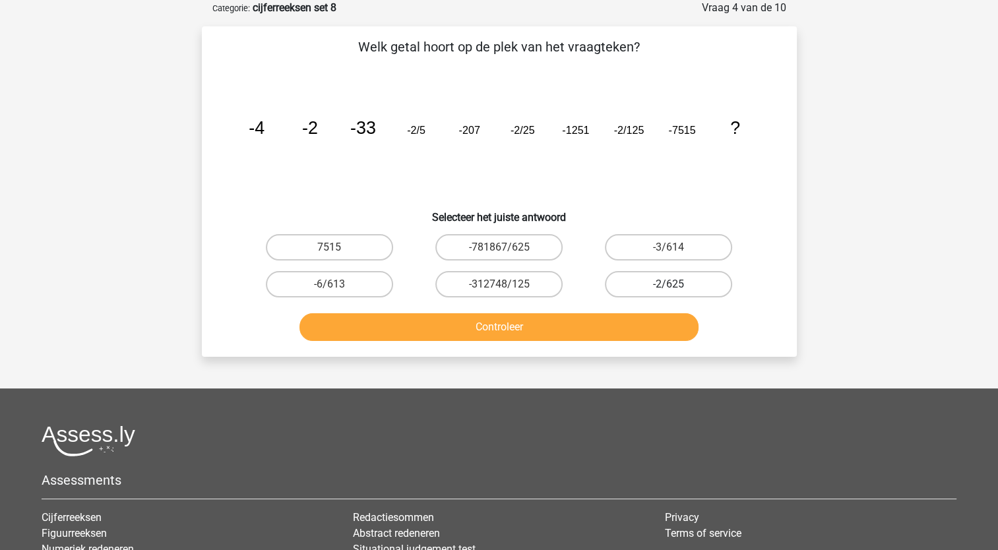
click at [687, 294] on label "-2/625" at bounding box center [668, 284] width 127 height 26
click at [677, 293] on input "-2/625" at bounding box center [673, 288] width 9 height 9
radio input "true"
click at [659, 334] on button "Controleer" at bounding box center [498, 327] width 399 height 28
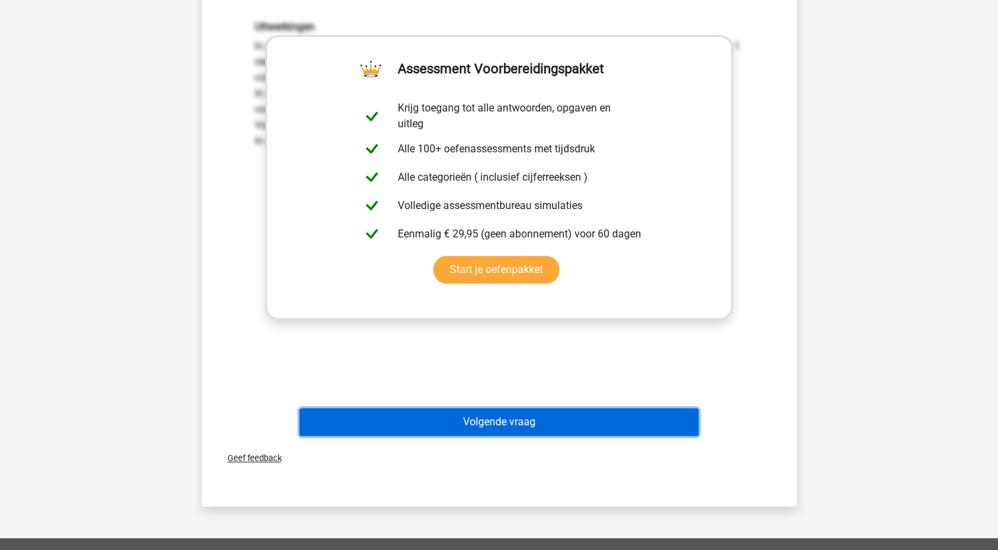
click at [606, 433] on button "Volgende vraag" at bounding box center [498, 422] width 399 height 28
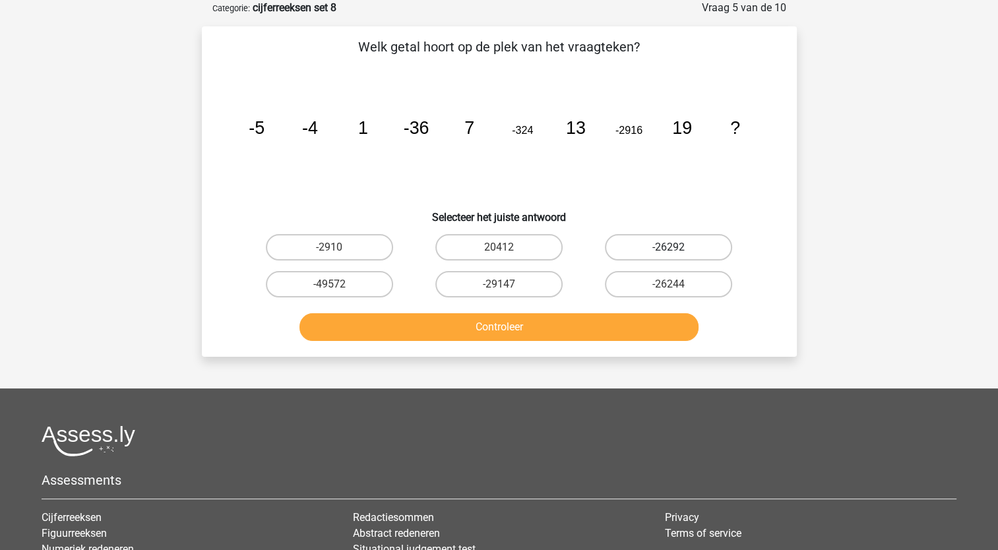
click at [681, 247] on label "-26292" at bounding box center [668, 247] width 127 height 26
click at [677, 247] on input "-26292" at bounding box center [673, 251] width 9 height 9
radio input "true"
click at [648, 280] on label "-26244" at bounding box center [668, 284] width 127 height 26
click at [669, 284] on input "-26244" at bounding box center [673, 288] width 9 height 9
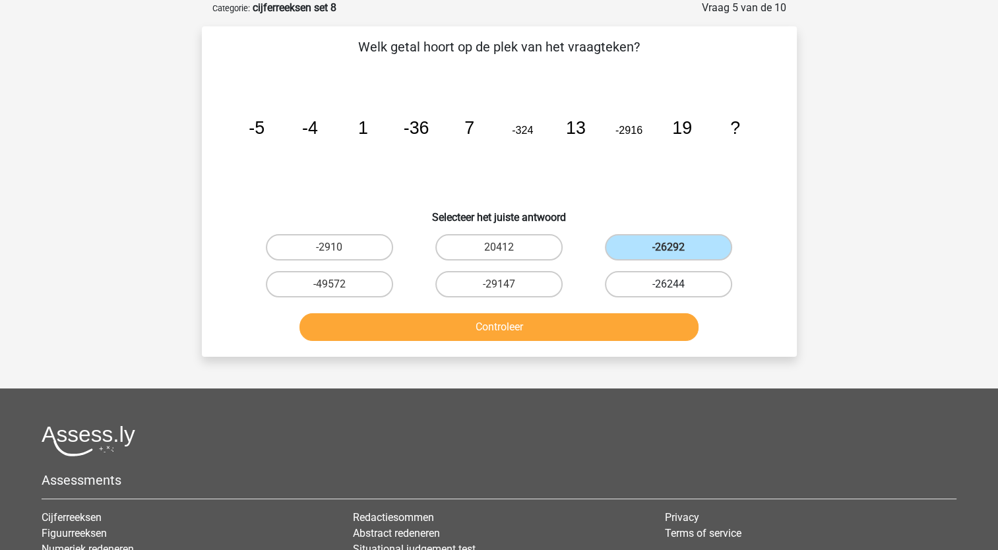
radio input "true"
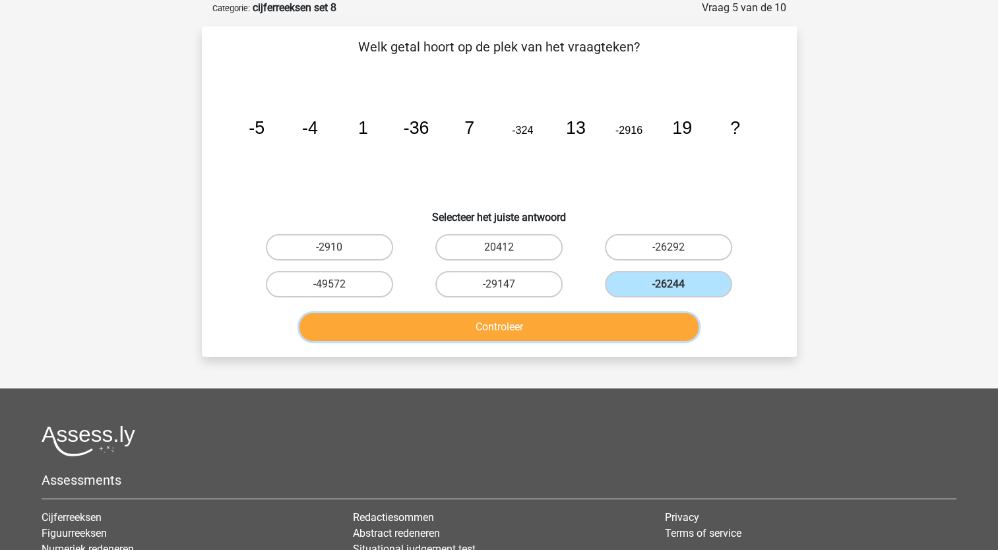
click at [615, 329] on button "Controleer" at bounding box center [498, 327] width 399 height 28
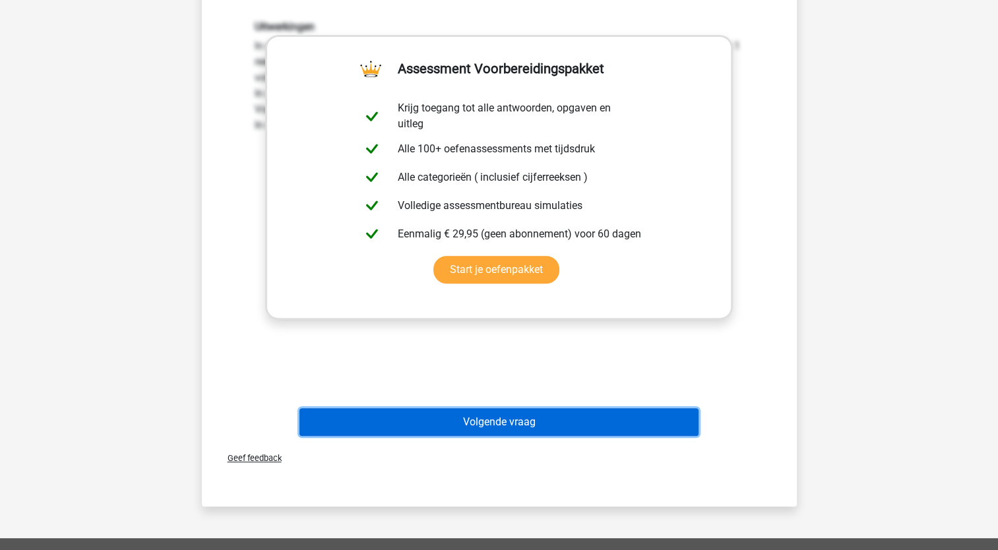
click at [557, 431] on button "Volgende vraag" at bounding box center [498, 422] width 399 height 28
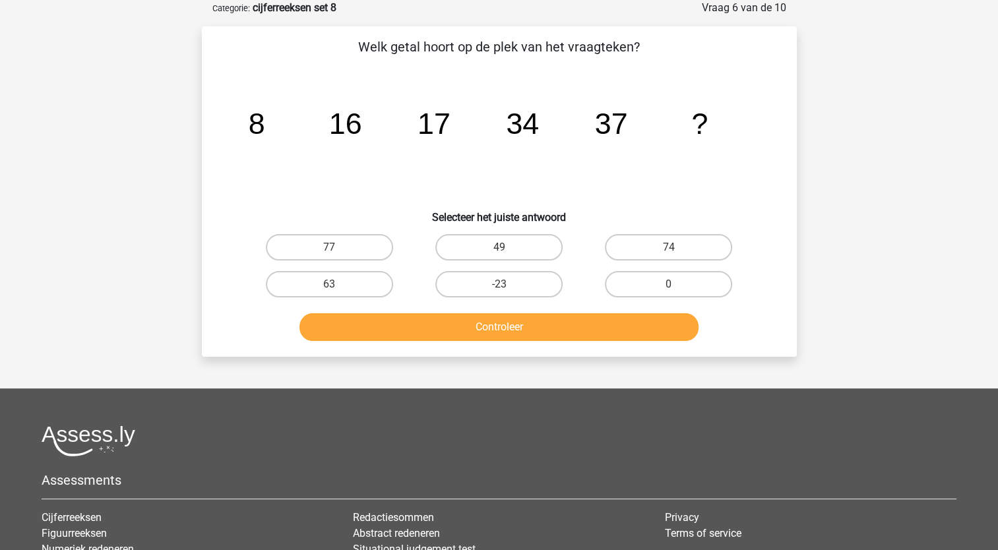
click at [739, 252] on div "74" at bounding box center [668, 247] width 159 height 26
click at [684, 266] on div "0" at bounding box center [669, 284] width 170 height 37
click at [653, 255] on label "74" at bounding box center [668, 247] width 127 height 26
click at [669, 255] on input "74" at bounding box center [673, 251] width 9 height 9
radio input "true"
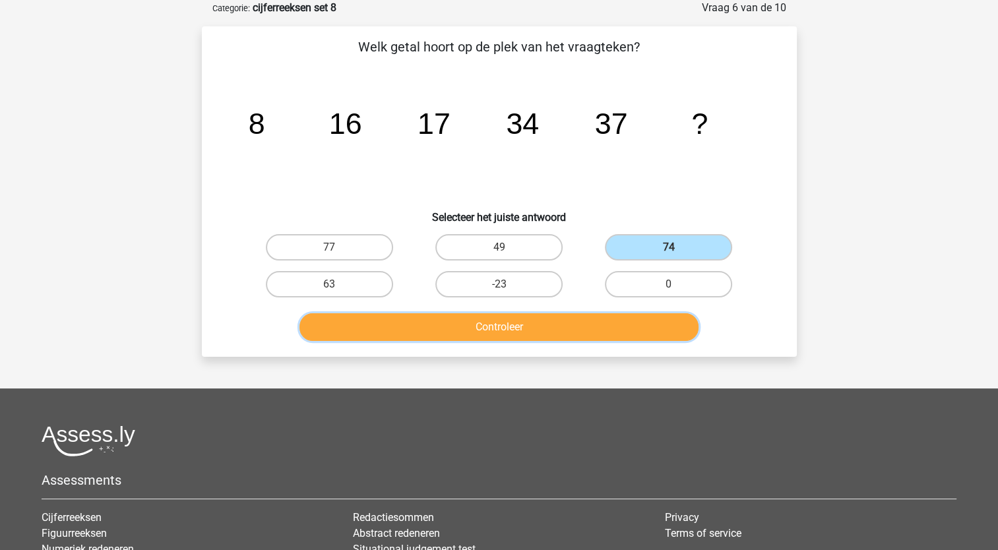
drag, startPoint x: 655, startPoint y: 334, endPoint x: 677, endPoint y: 325, distance: 24.5
click at [656, 334] on button "Controleer" at bounding box center [498, 327] width 399 height 28
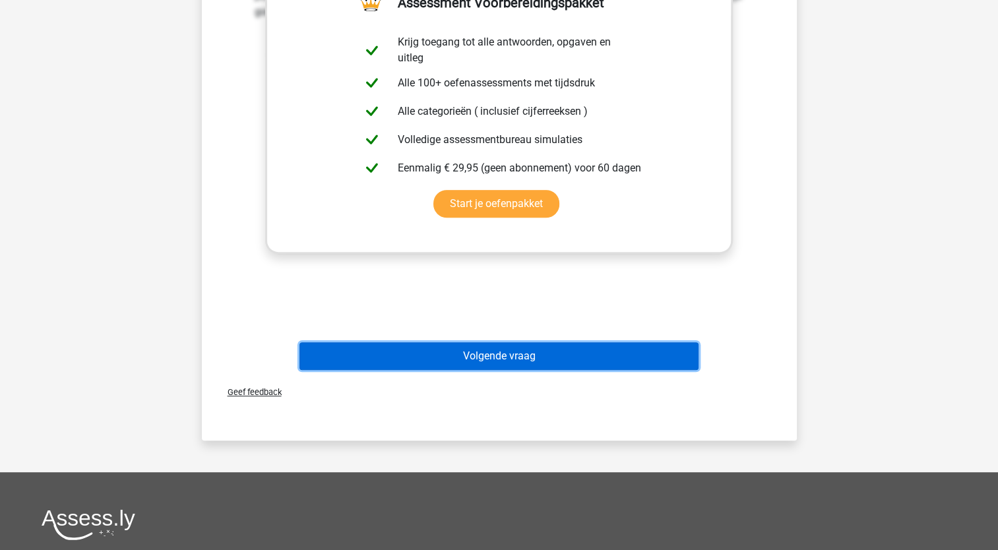
click at [627, 357] on button "Volgende vraag" at bounding box center [498, 356] width 399 height 28
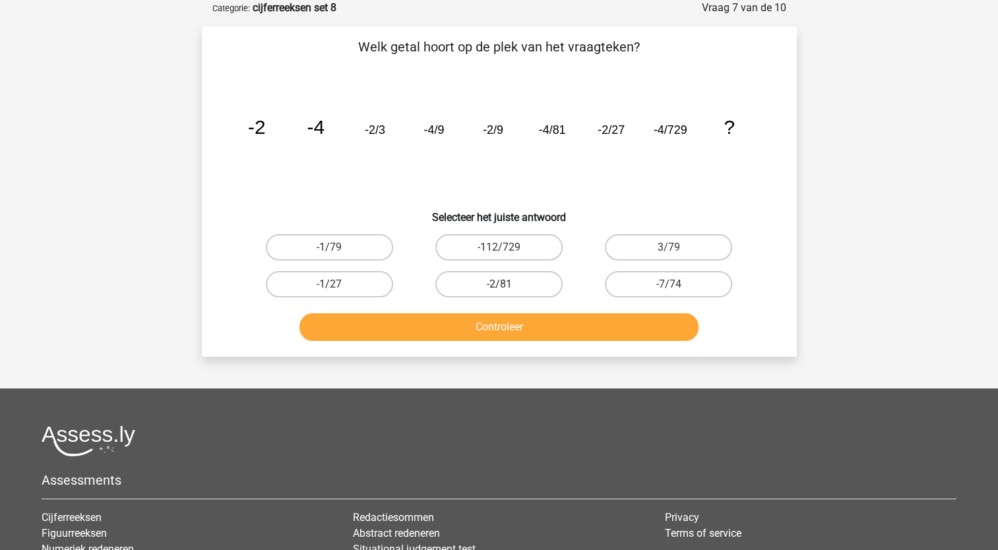
click at [536, 294] on label "-2/81" at bounding box center [498, 284] width 127 height 26
click at [507, 293] on input "-2/81" at bounding box center [503, 288] width 9 height 9
radio input "true"
click at [557, 324] on button "Controleer" at bounding box center [498, 327] width 399 height 28
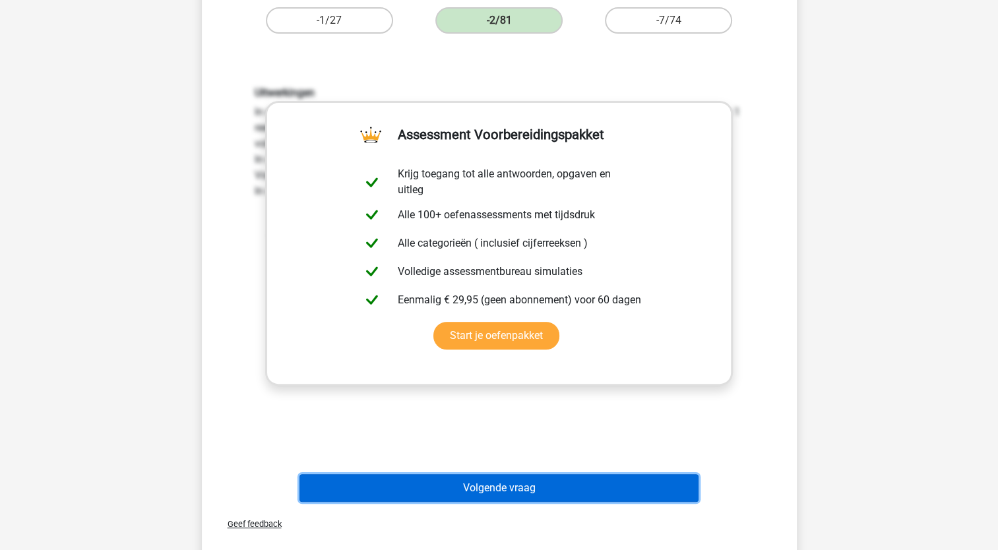
drag, startPoint x: 662, startPoint y: 487, endPoint x: 675, endPoint y: 480, distance: 15.4
click at [662, 489] on button "Volgende vraag" at bounding box center [498, 488] width 399 height 28
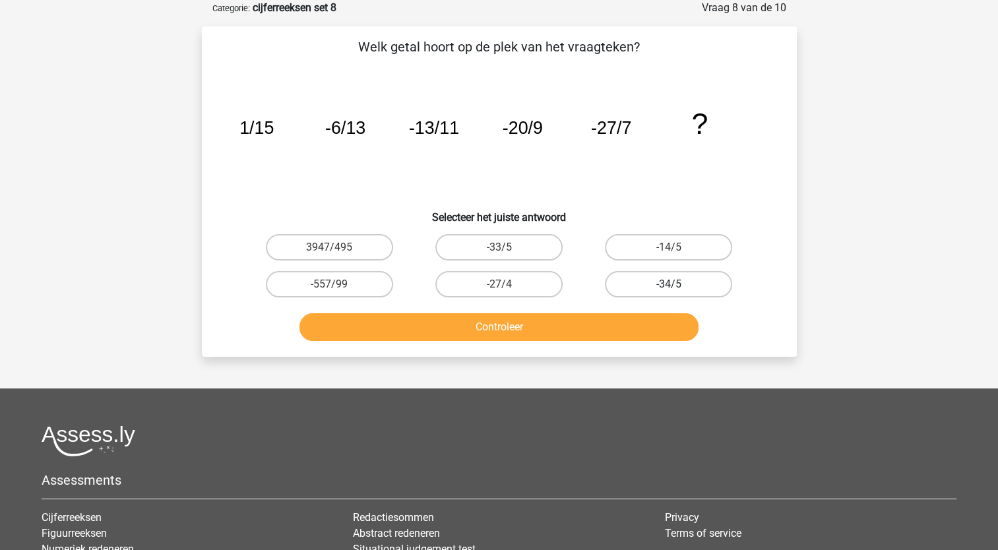
click at [685, 287] on label "-34/5" at bounding box center [668, 284] width 127 height 26
click at [677, 287] on input "-34/5" at bounding box center [673, 288] width 9 height 9
radio input "true"
click at [659, 318] on button "Controleer" at bounding box center [498, 327] width 399 height 28
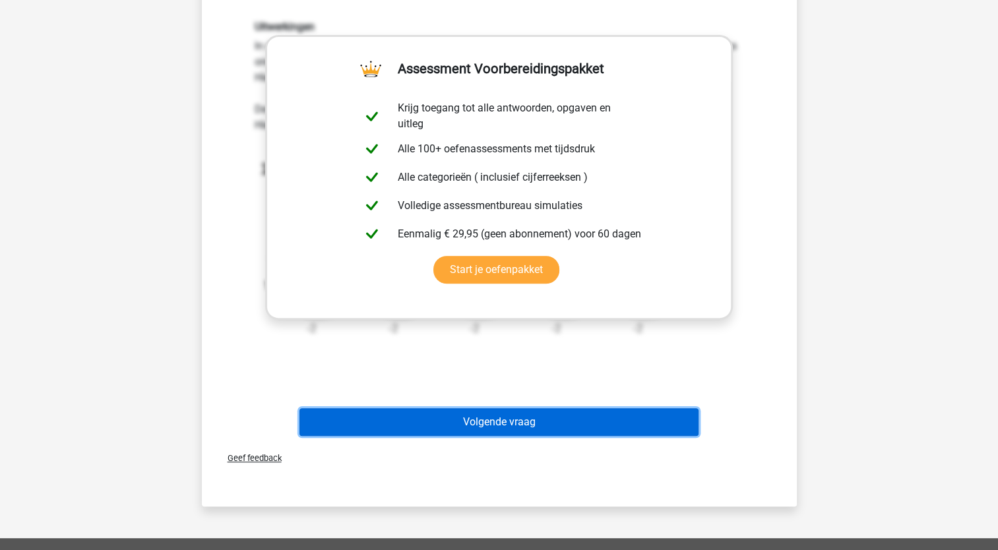
click at [647, 429] on button "Volgende vraag" at bounding box center [498, 422] width 399 height 28
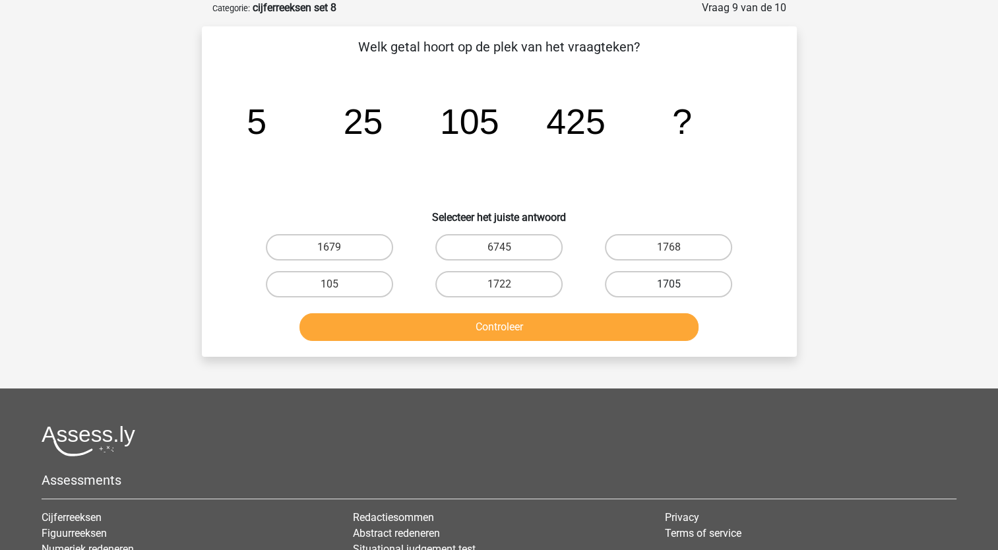
drag, startPoint x: 693, startPoint y: 289, endPoint x: 685, endPoint y: 293, distance: 9.4
click at [693, 289] on label "1705" at bounding box center [668, 284] width 127 height 26
click at [677, 289] on input "1705" at bounding box center [673, 288] width 9 height 9
radio input "true"
drag, startPoint x: 635, startPoint y: 321, endPoint x: 661, endPoint y: 330, distance: 28.0
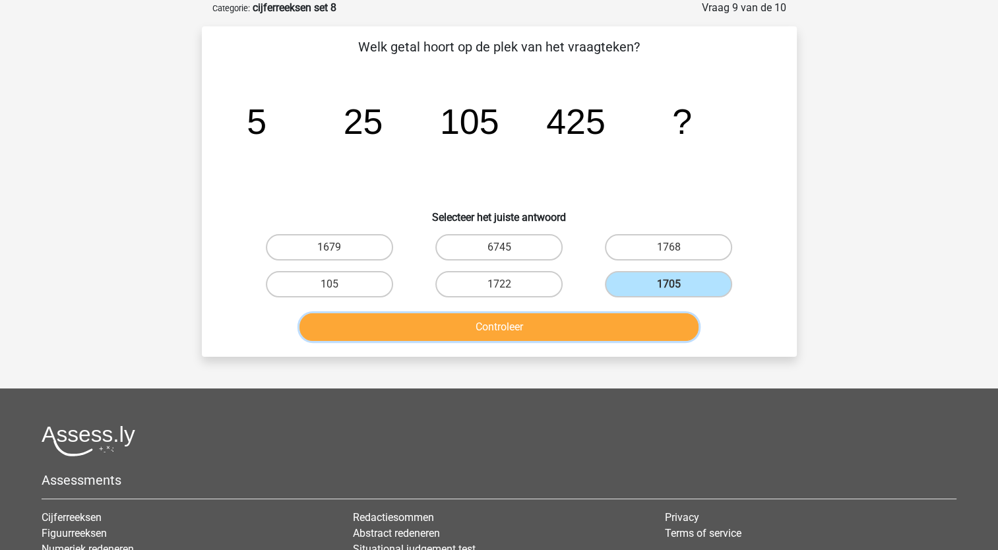
click at [636, 325] on button "Controleer" at bounding box center [498, 327] width 399 height 28
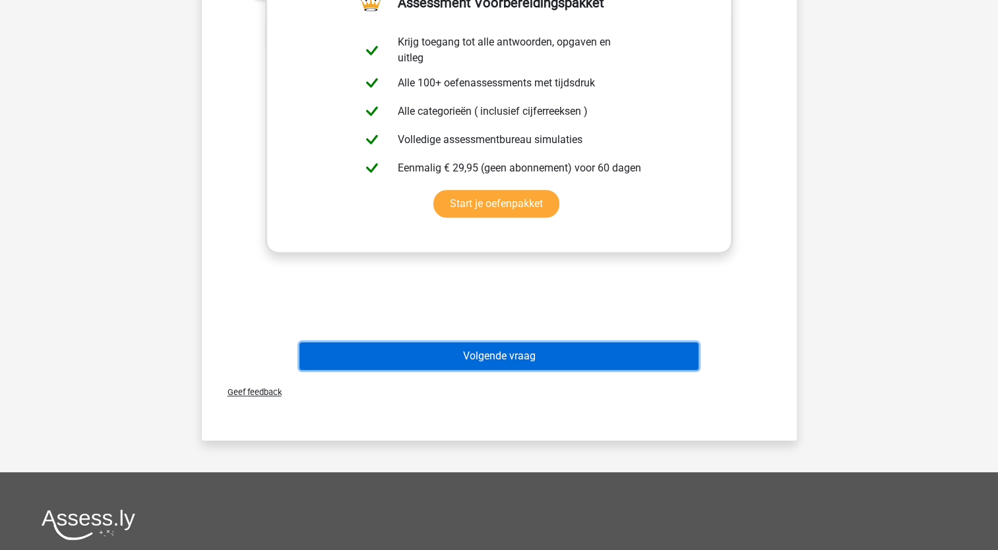
drag, startPoint x: 645, startPoint y: 359, endPoint x: 670, endPoint y: 355, distance: 25.4
click at [645, 359] on button "Volgende vraag" at bounding box center [498, 356] width 399 height 28
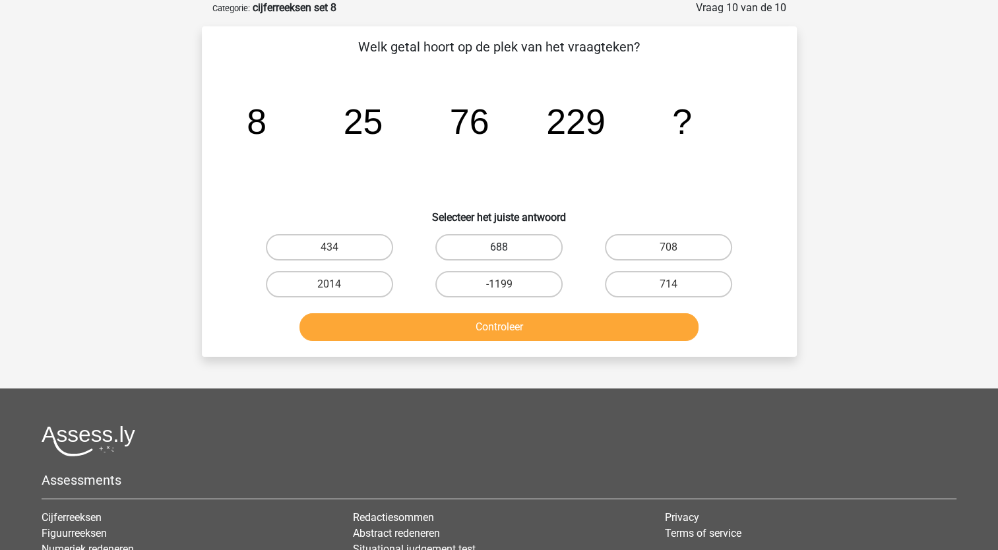
click at [497, 247] on label "688" at bounding box center [498, 247] width 127 height 26
click at [499, 247] on input "688" at bounding box center [503, 251] width 9 height 9
radio input "true"
click at [573, 338] on button "Controleer" at bounding box center [498, 327] width 399 height 28
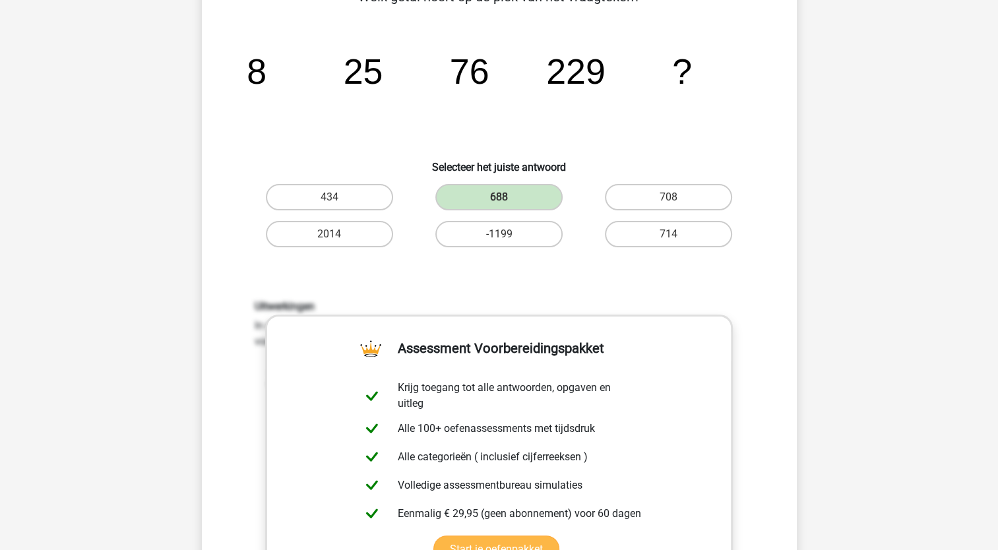
scroll to position [330, 0]
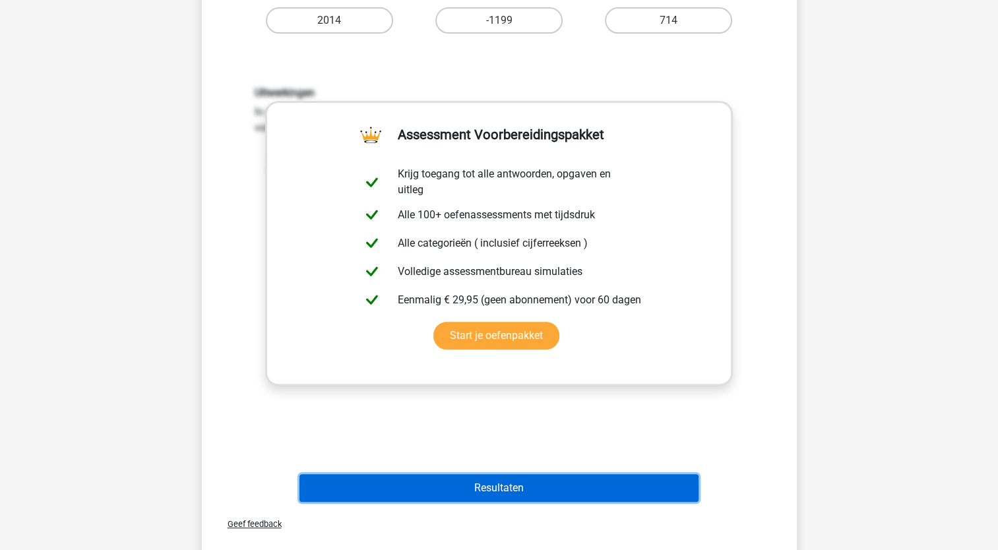
click at [669, 482] on button "Resultaten" at bounding box center [498, 488] width 399 height 28
